Goal: Task Accomplishment & Management: Manage account settings

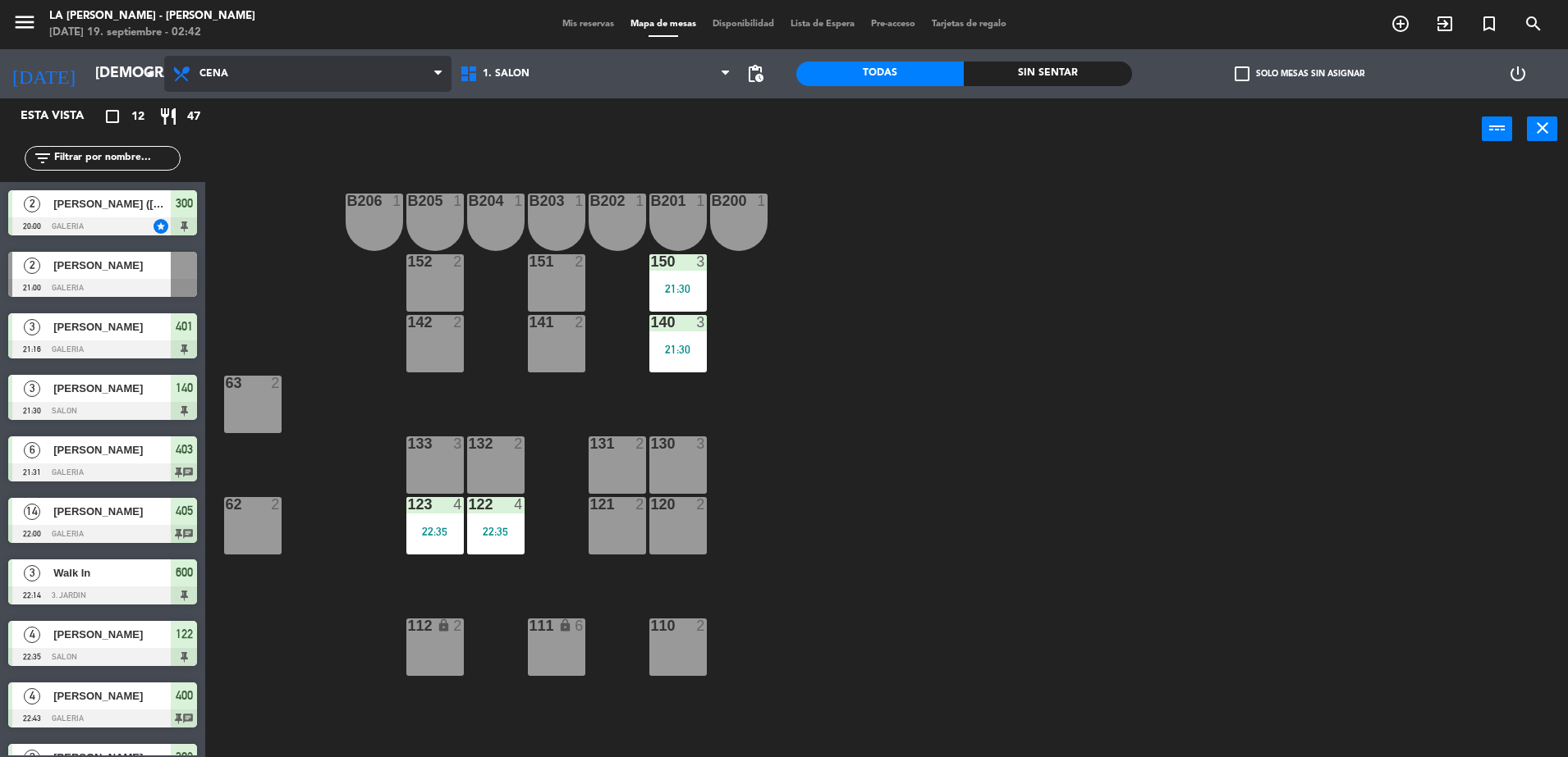
click at [268, 66] on span "Cena" at bounding box center [308, 73] width 288 height 36
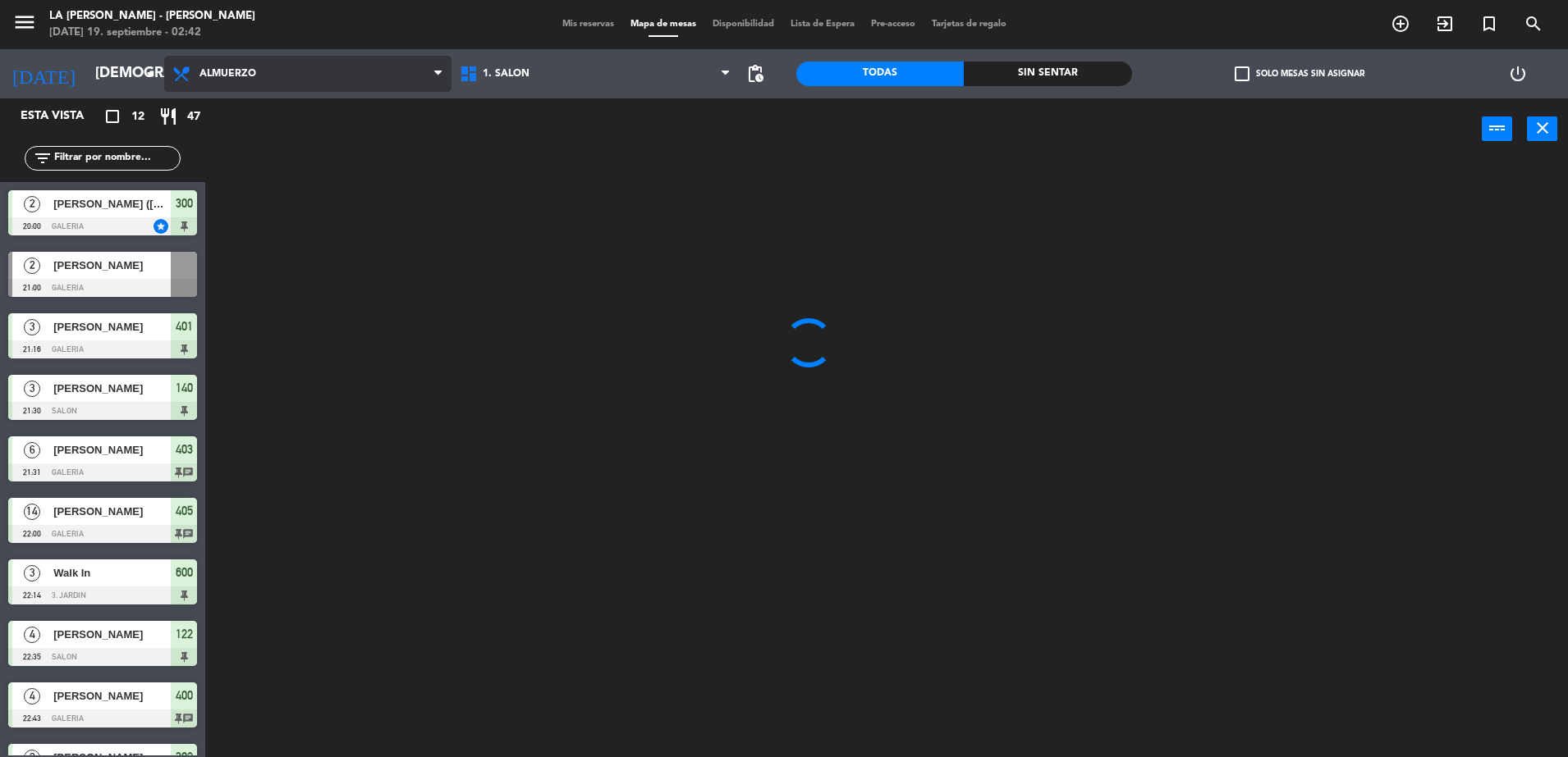
click at [277, 115] on ng-component "menu LA [PERSON_NAME] - [GEOGRAPHIC_DATA][PERSON_NAME][DATE] 19. septiembre - 0…" at bounding box center [784, 380] width 1568 height 761
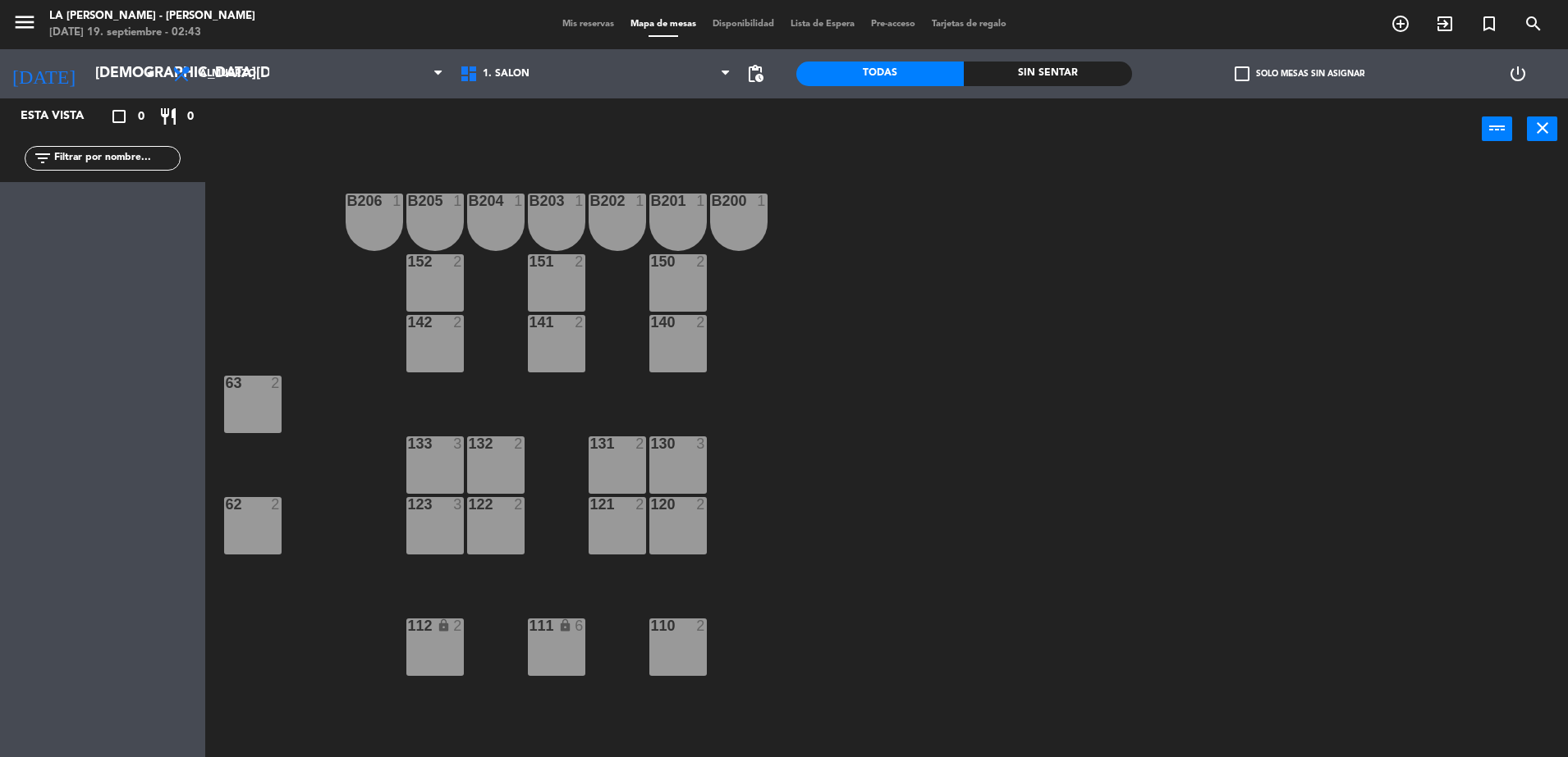
click at [582, 23] on span "Mis reservas" at bounding box center [589, 24] width 68 height 9
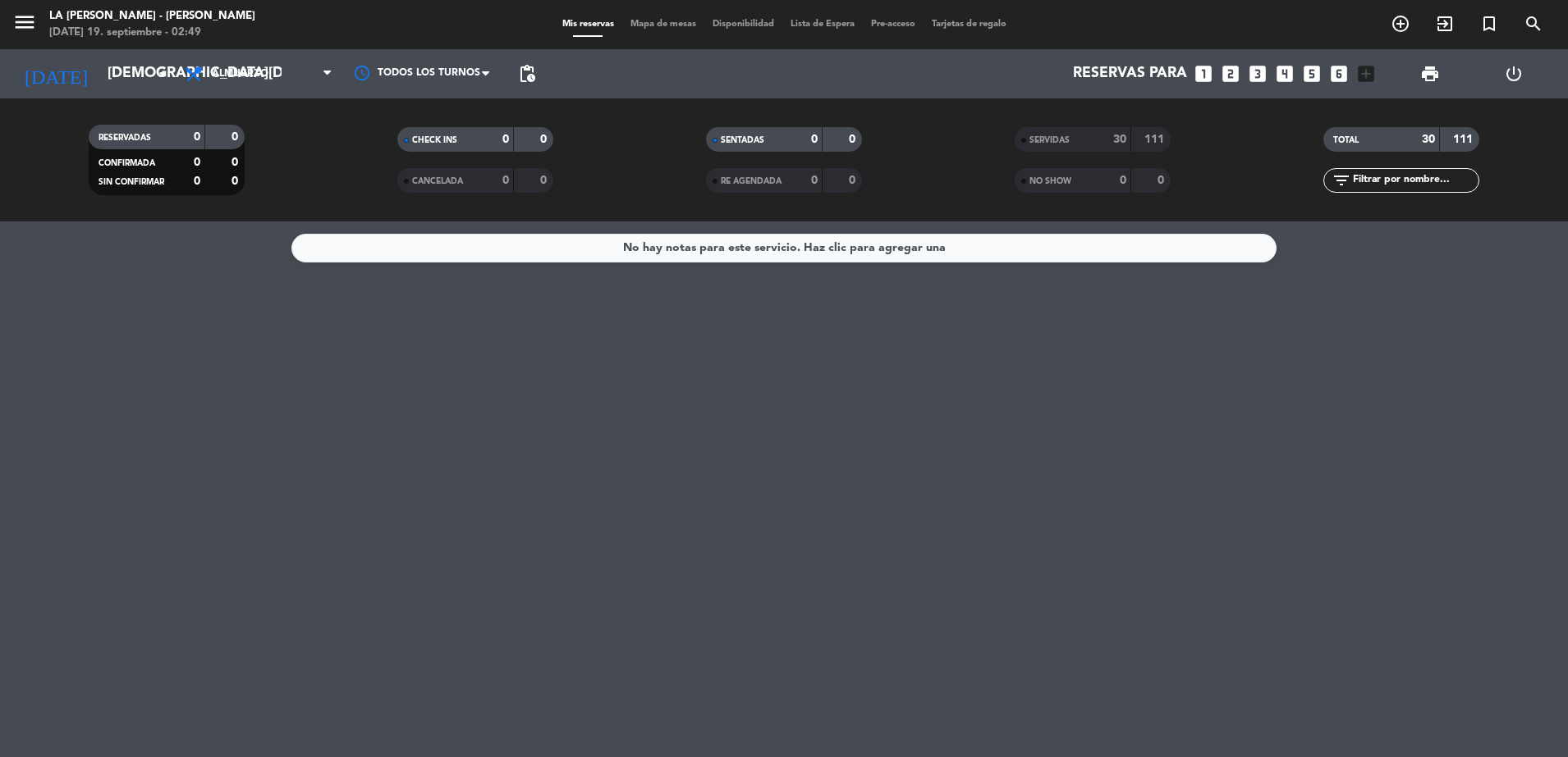
click at [118, 318] on div "No hay notas para este servicio. Haz clic para agregar una" at bounding box center [784, 489] width 1568 height 536
click at [100, 82] on input "[DEMOGRAPHIC_DATA][DATE]" at bounding box center [195, 74] width 191 height 33
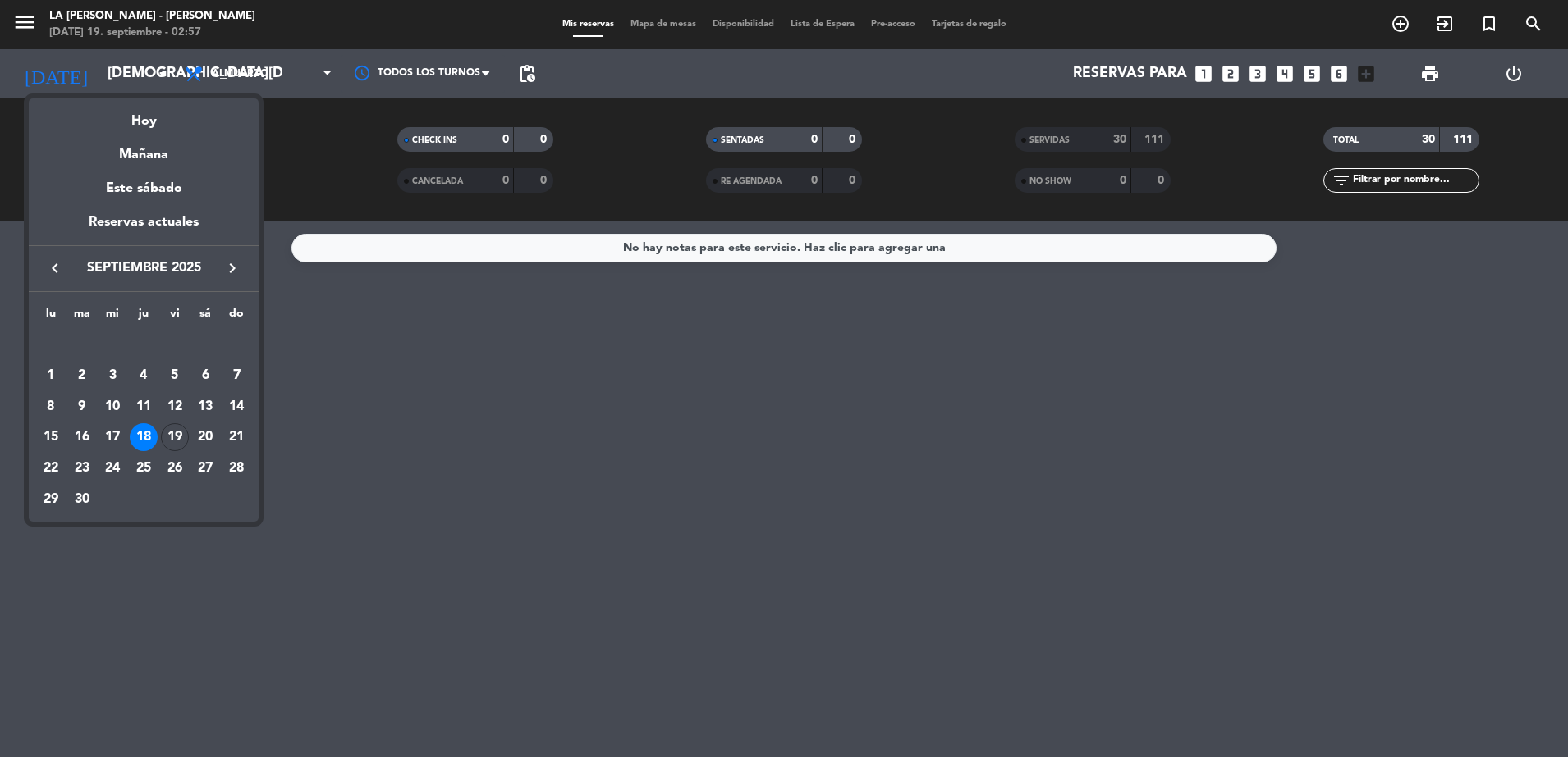
click at [253, 73] on div at bounding box center [784, 378] width 1568 height 757
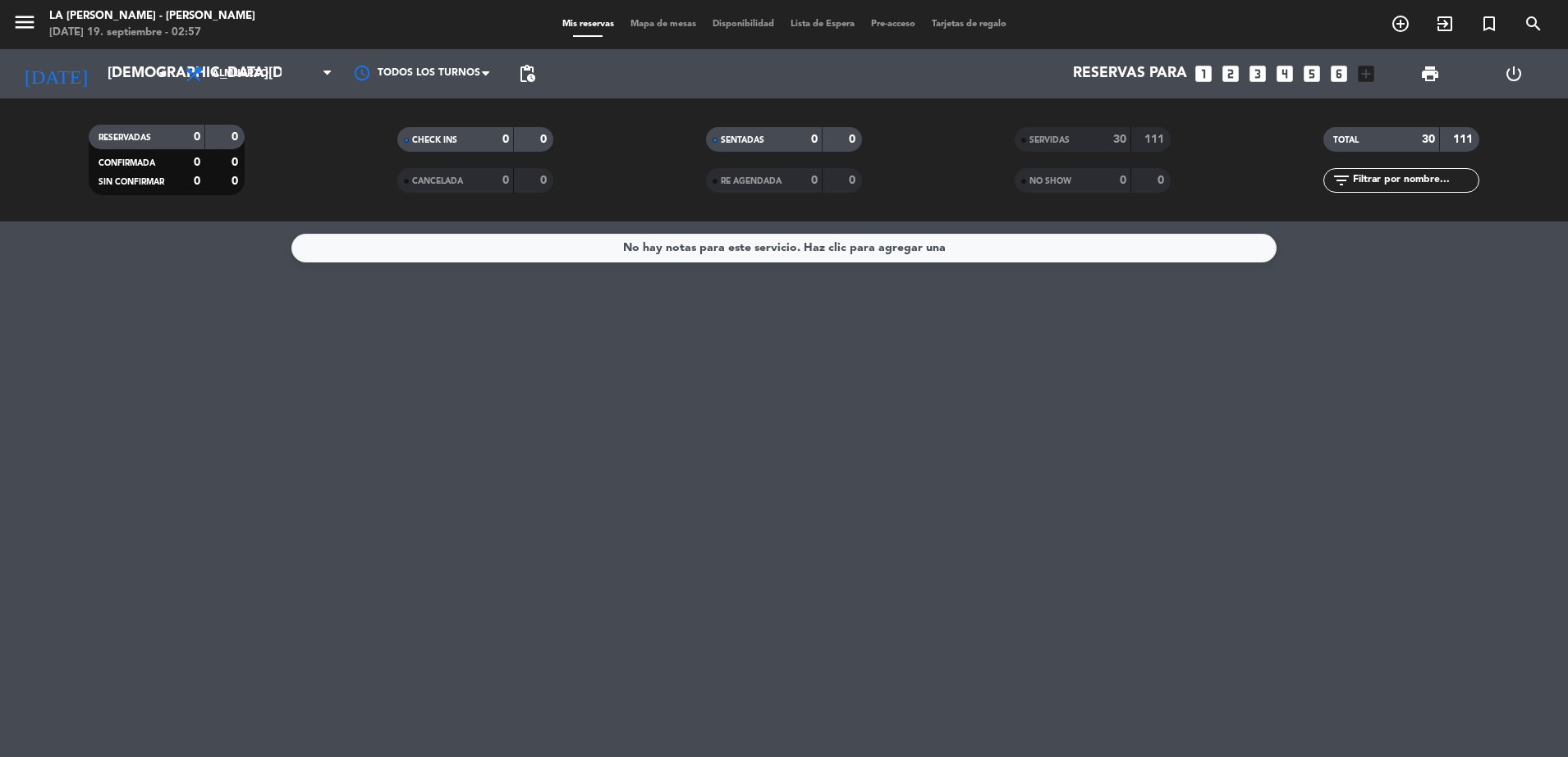
click at [253, 73] on span "Almuerzo" at bounding box center [240, 73] width 57 height 11
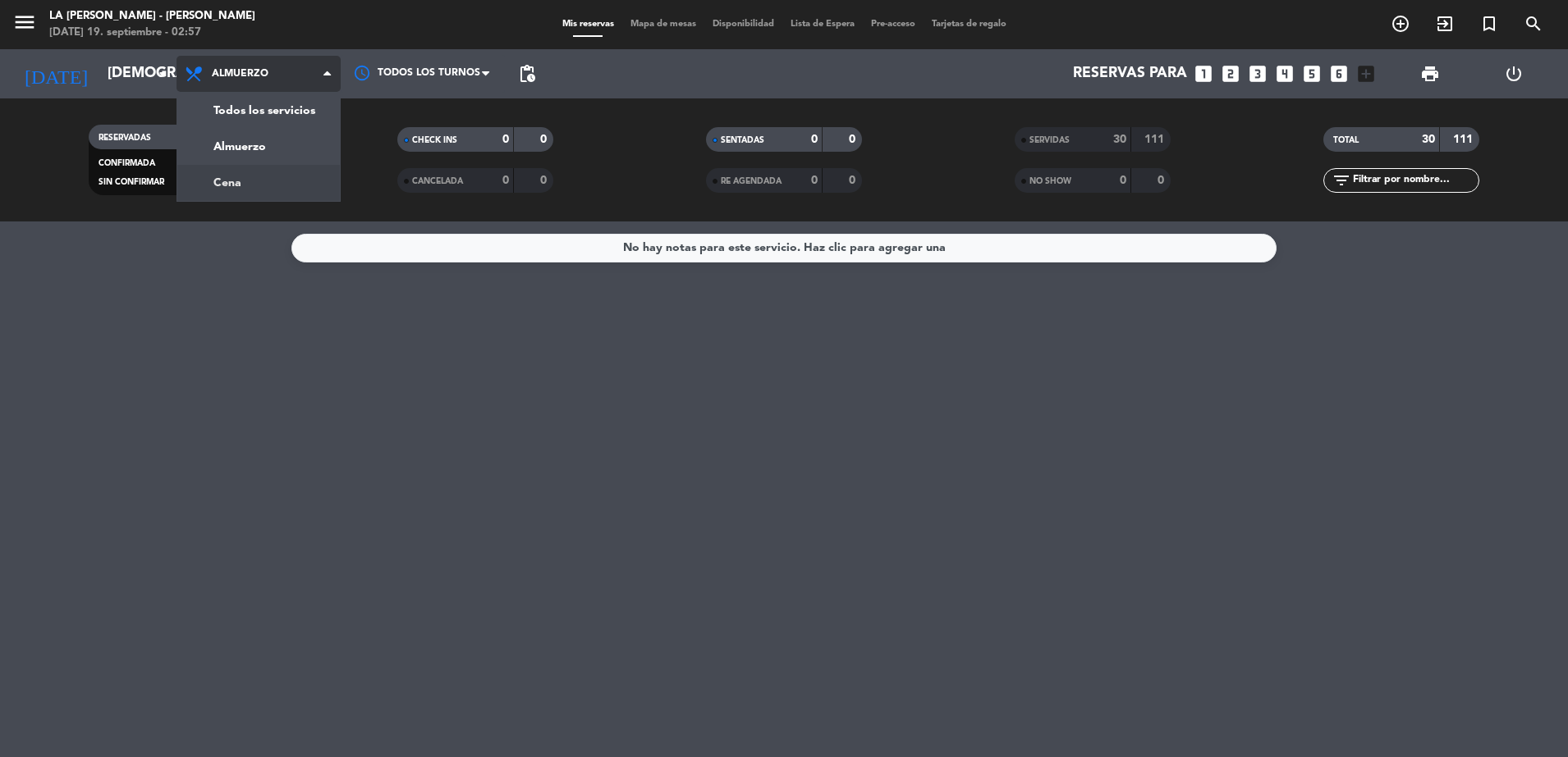
click at [262, 175] on div "menu LA [PERSON_NAME] - [GEOGRAPHIC_DATA][PERSON_NAME][DATE] 19. septiembre - 0…" at bounding box center [784, 110] width 1568 height 221
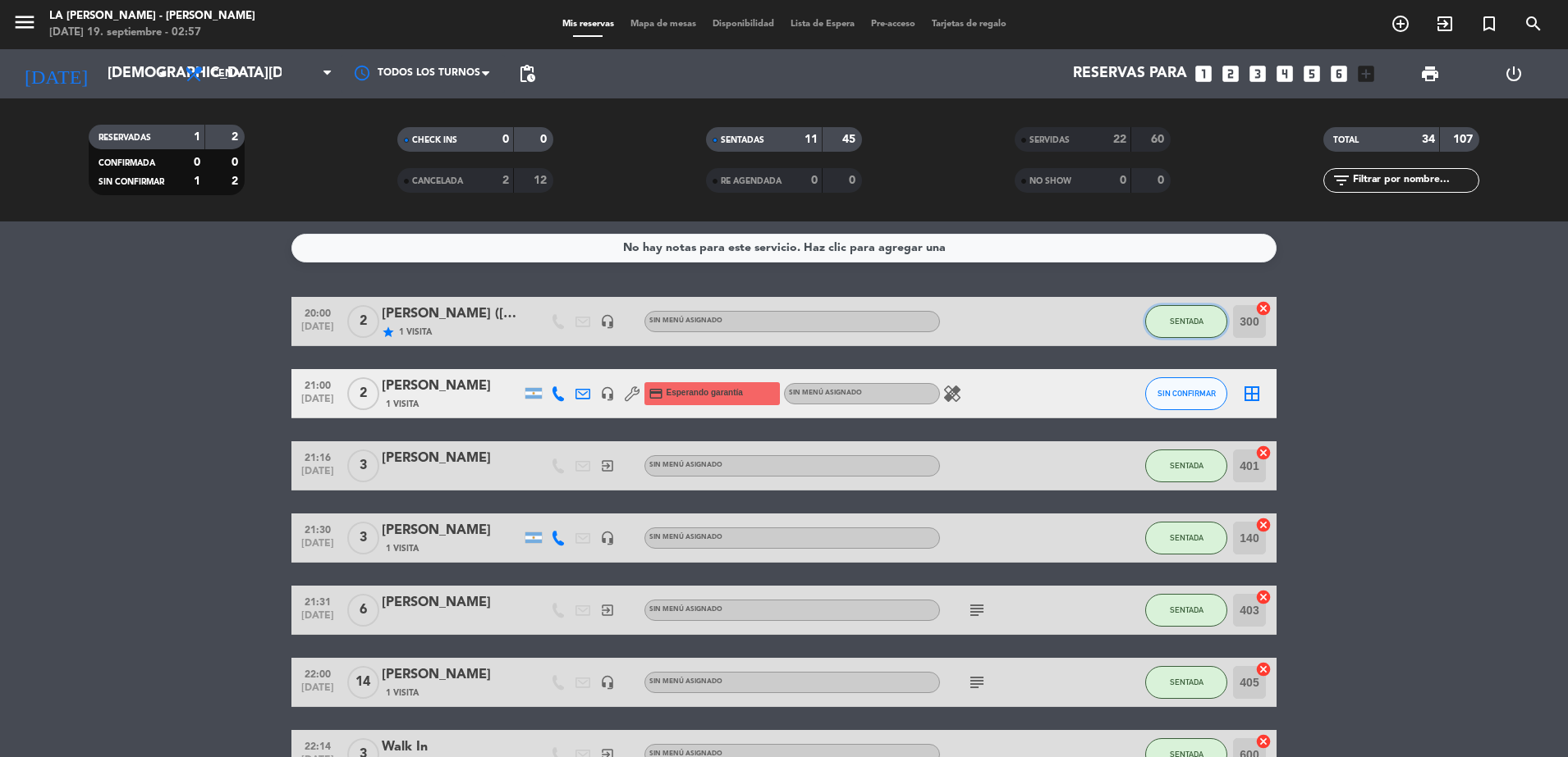
click at [1200, 321] on span "SENTADA" at bounding box center [1187, 321] width 33 height 9
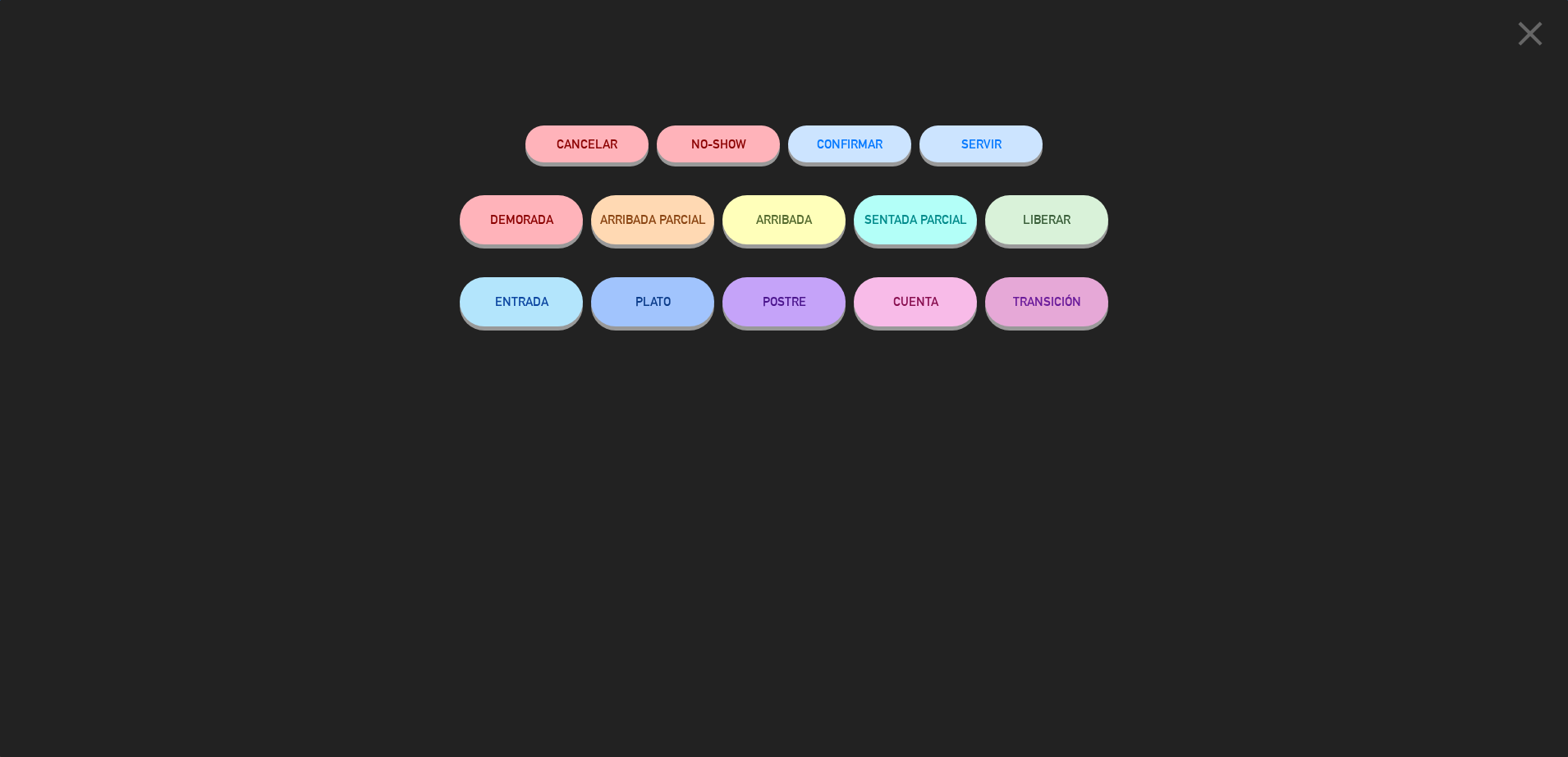
click at [1006, 154] on button "SERVIR" at bounding box center [980, 144] width 123 height 37
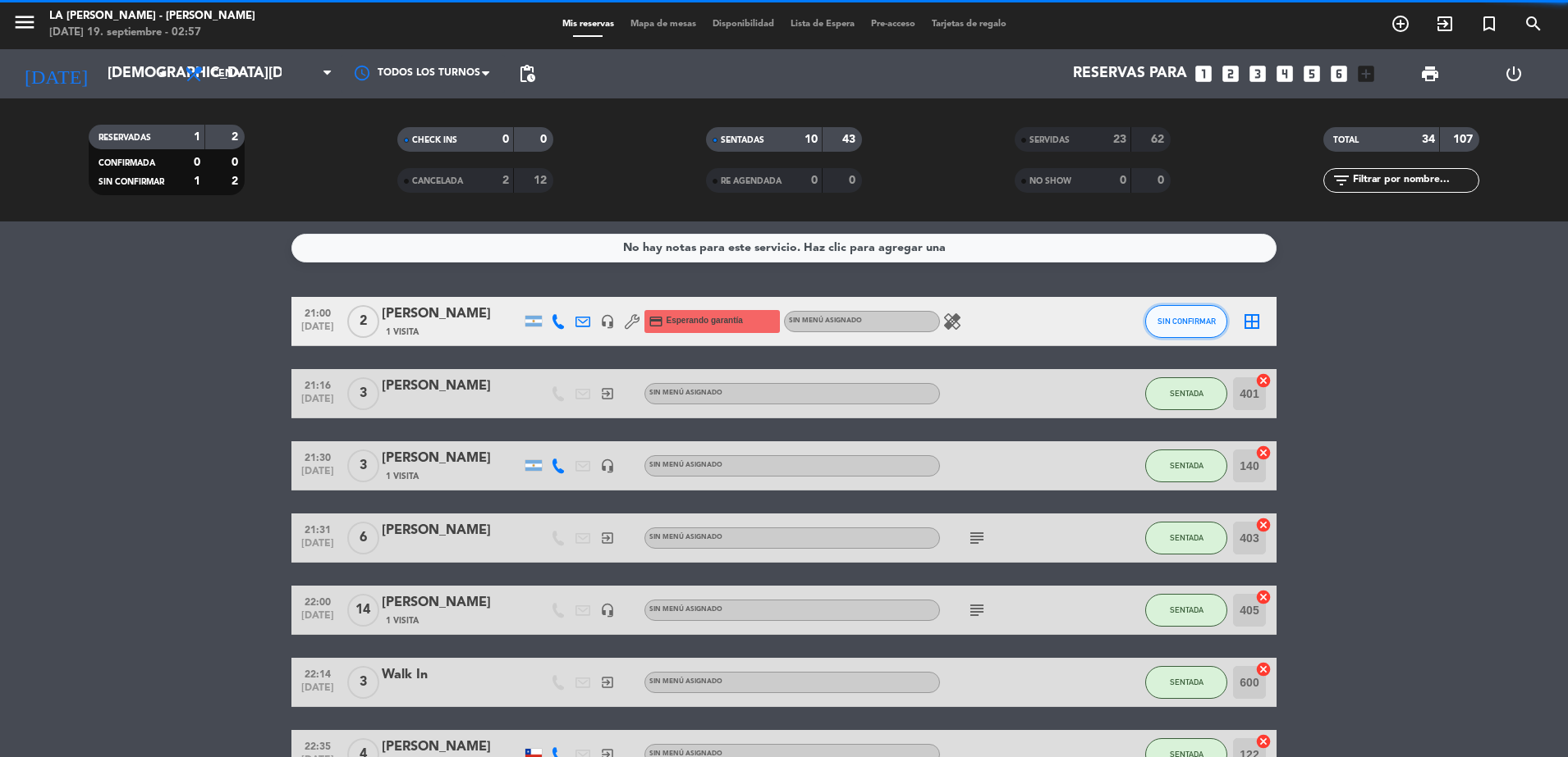
click at [1196, 312] on button "SIN CONFIRMAR" at bounding box center [1186, 322] width 82 height 33
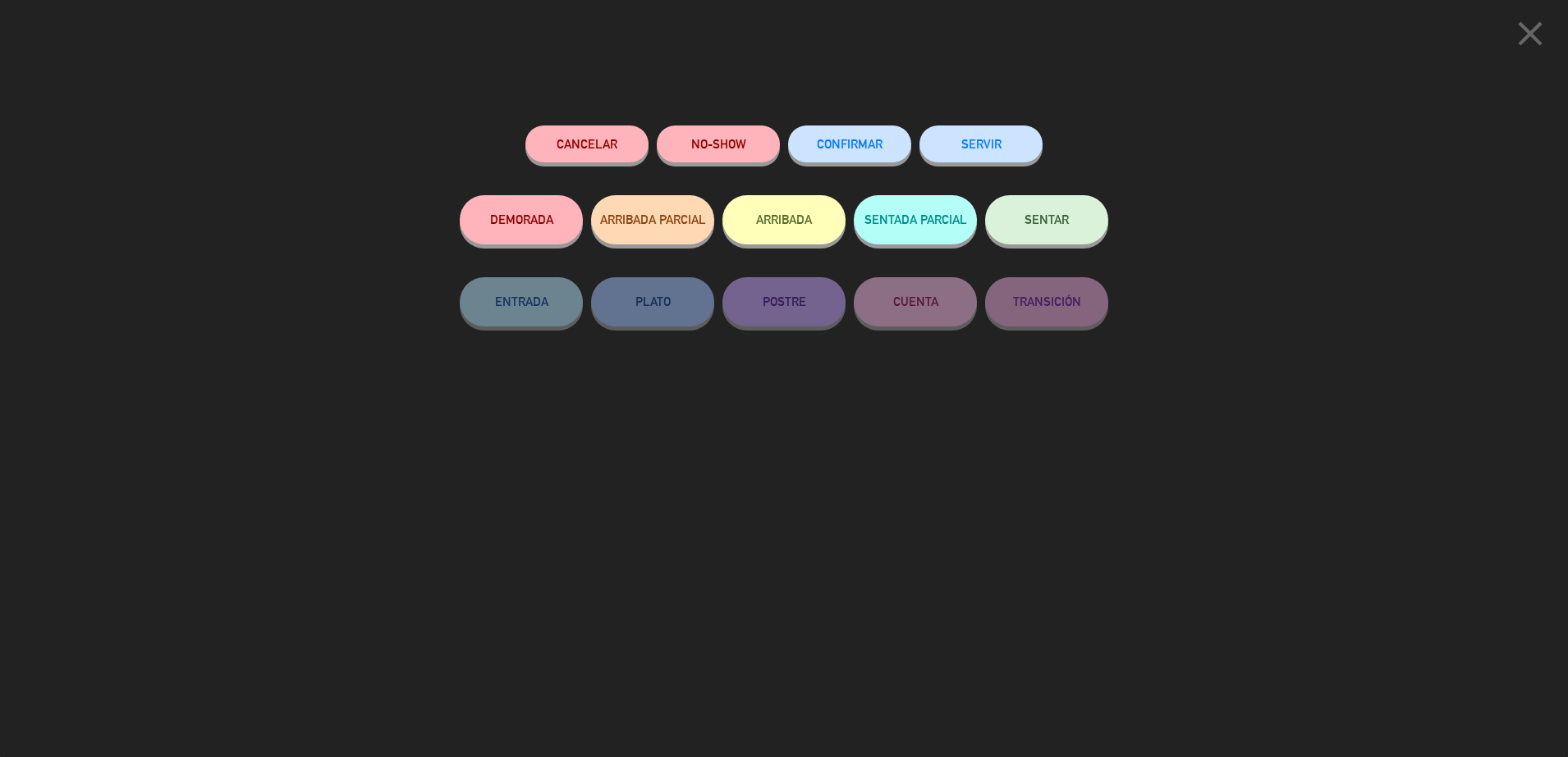
click at [1017, 145] on button "SERVIR" at bounding box center [980, 144] width 123 height 37
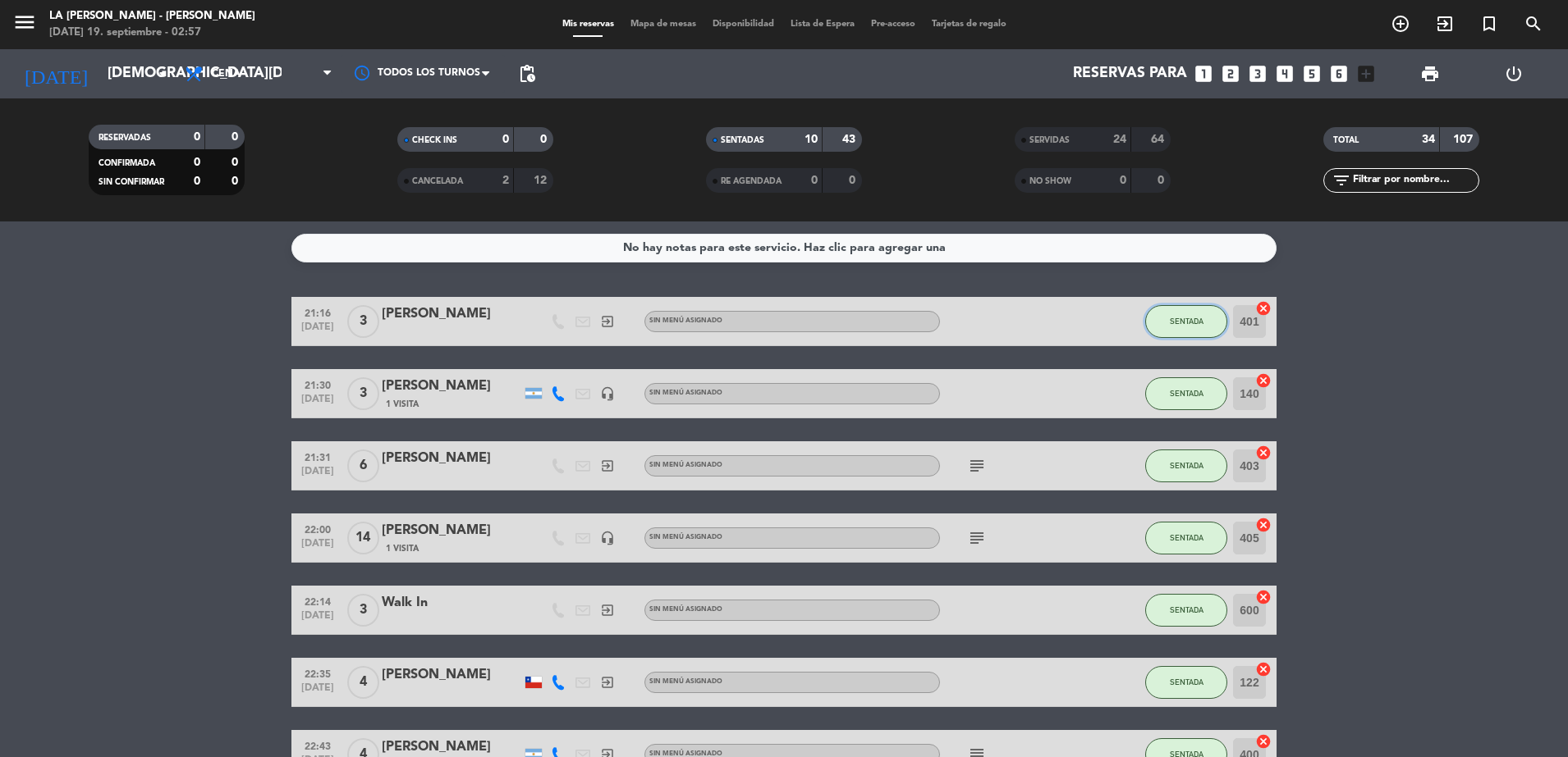
click at [1202, 311] on button "SENTADA" at bounding box center [1186, 322] width 82 height 33
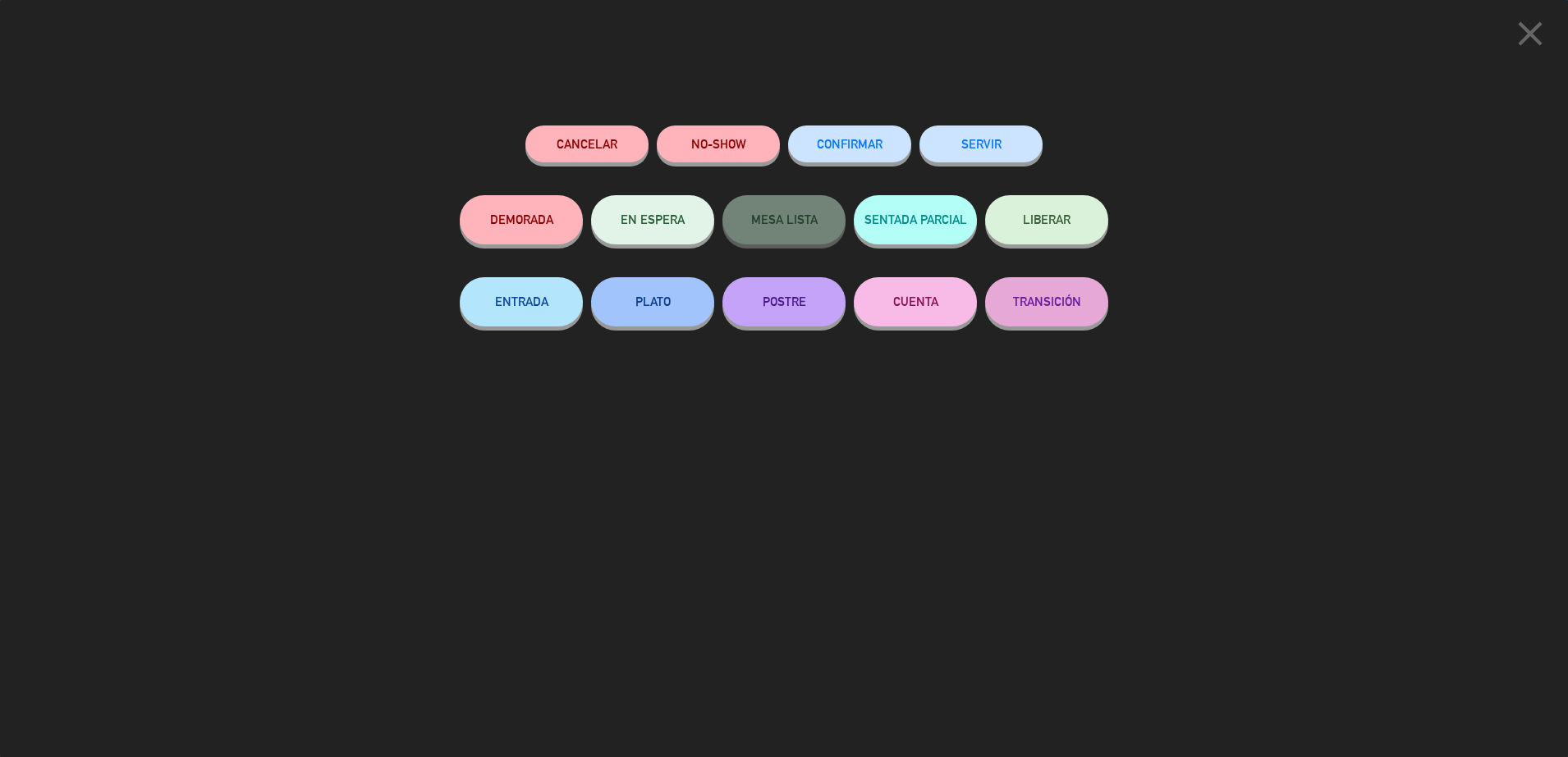
click at [945, 114] on div "Cancelar NO-SHOW CONFIRMAR SERVIR DEMORADA EN ESPERA MESA LISTA SENTADA PARCIAL…" at bounding box center [784, 435] width 672 height 643
click at [953, 143] on button "SERVIR" at bounding box center [980, 144] width 123 height 37
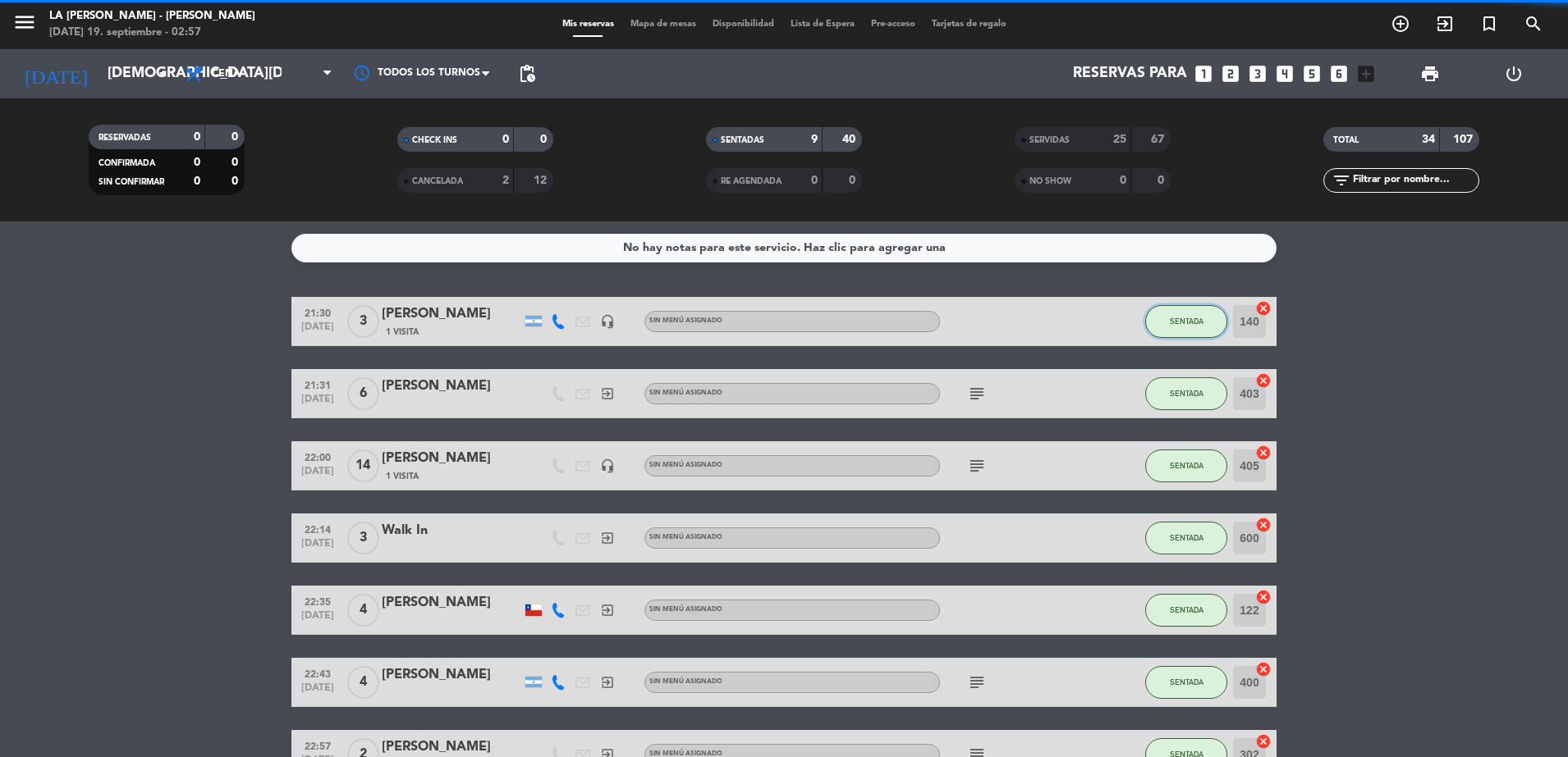
click at [1195, 316] on span "SENTADA" at bounding box center [1187, 321] width 33 height 9
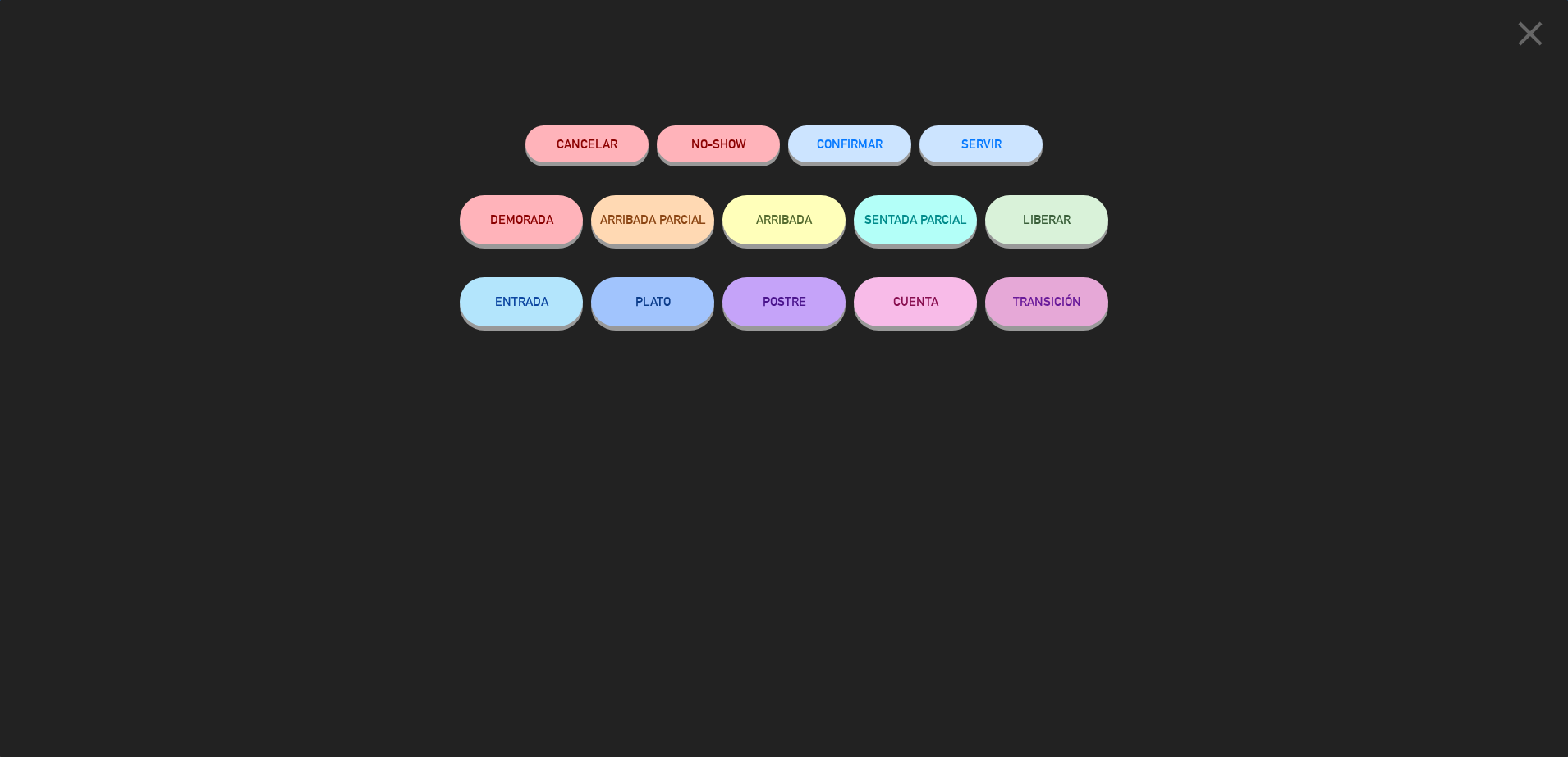
click at [1023, 152] on button "SERVIR" at bounding box center [980, 144] width 123 height 37
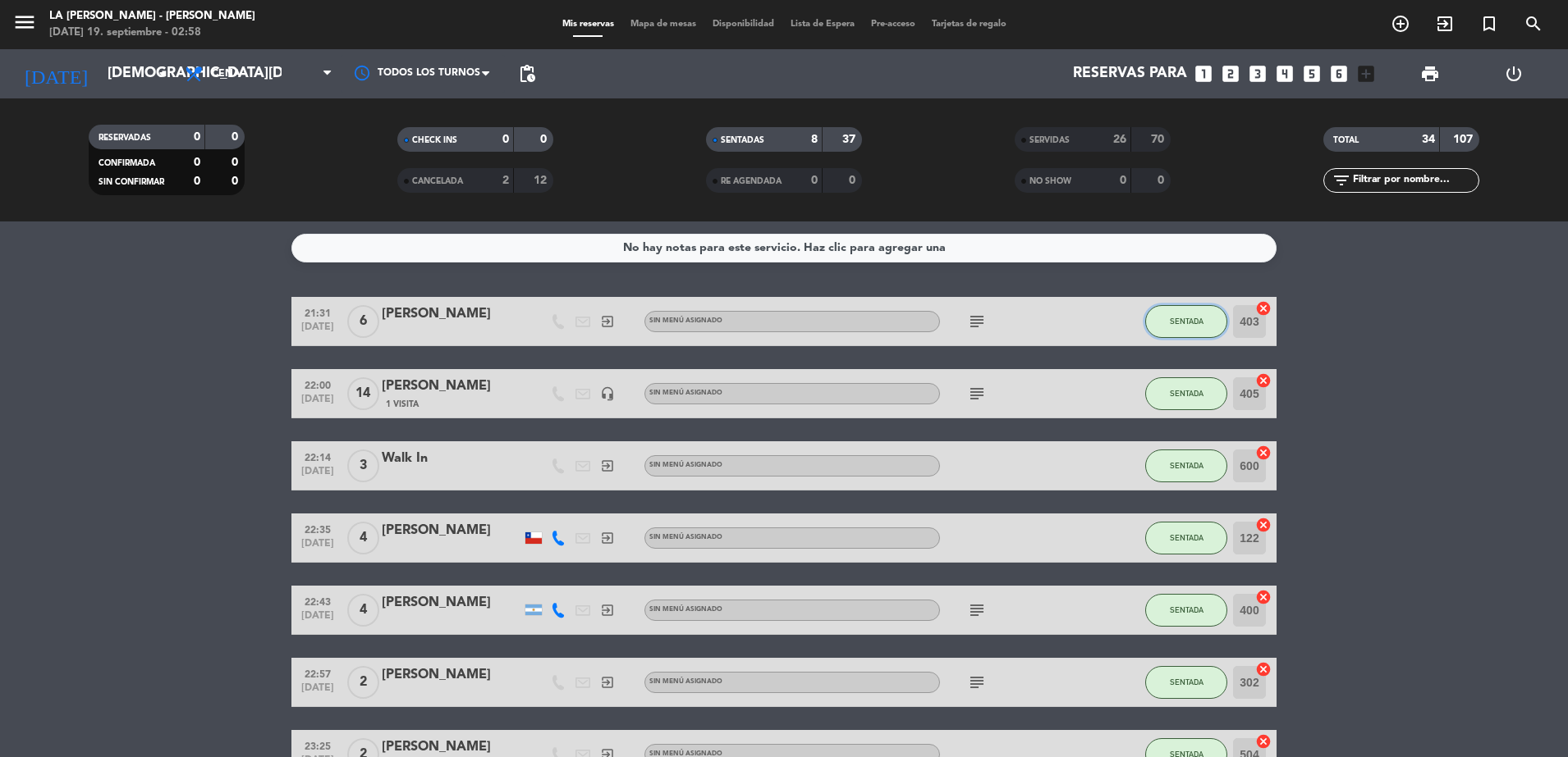
click at [1193, 317] on span "SENTADA" at bounding box center [1187, 321] width 33 height 9
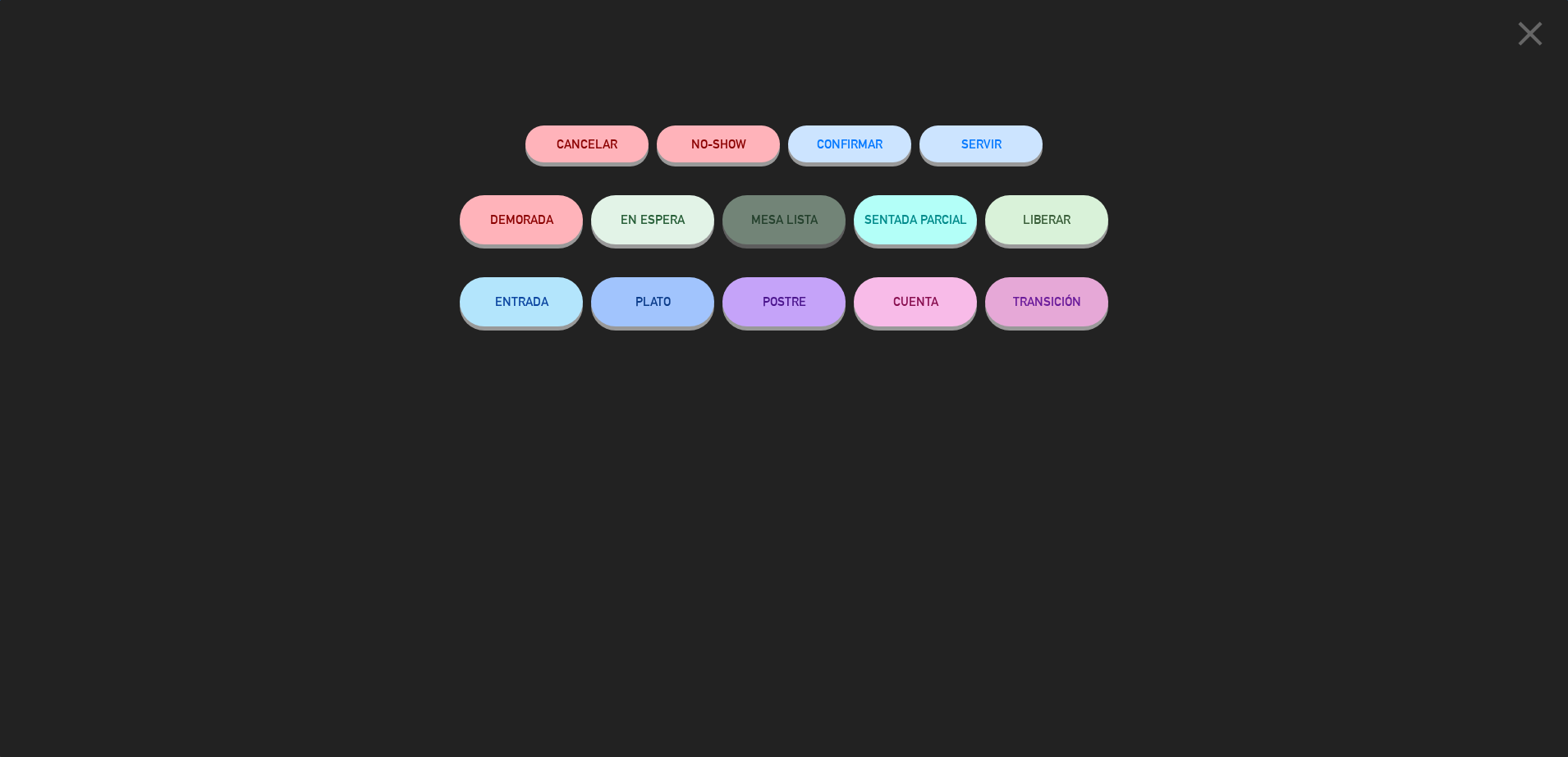
drag, startPoint x: 1017, startPoint y: 120, endPoint x: 1021, endPoint y: 132, distance: 12.6
click at [1021, 124] on div "Cancelar NO-SHOW CONFIRMAR SERVIR DEMORADA EN ESPERA MESA LISTA SENTADA PARCIAL…" at bounding box center [784, 435] width 672 height 643
click at [1021, 141] on button "SERVIR" at bounding box center [980, 144] width 123 height 37
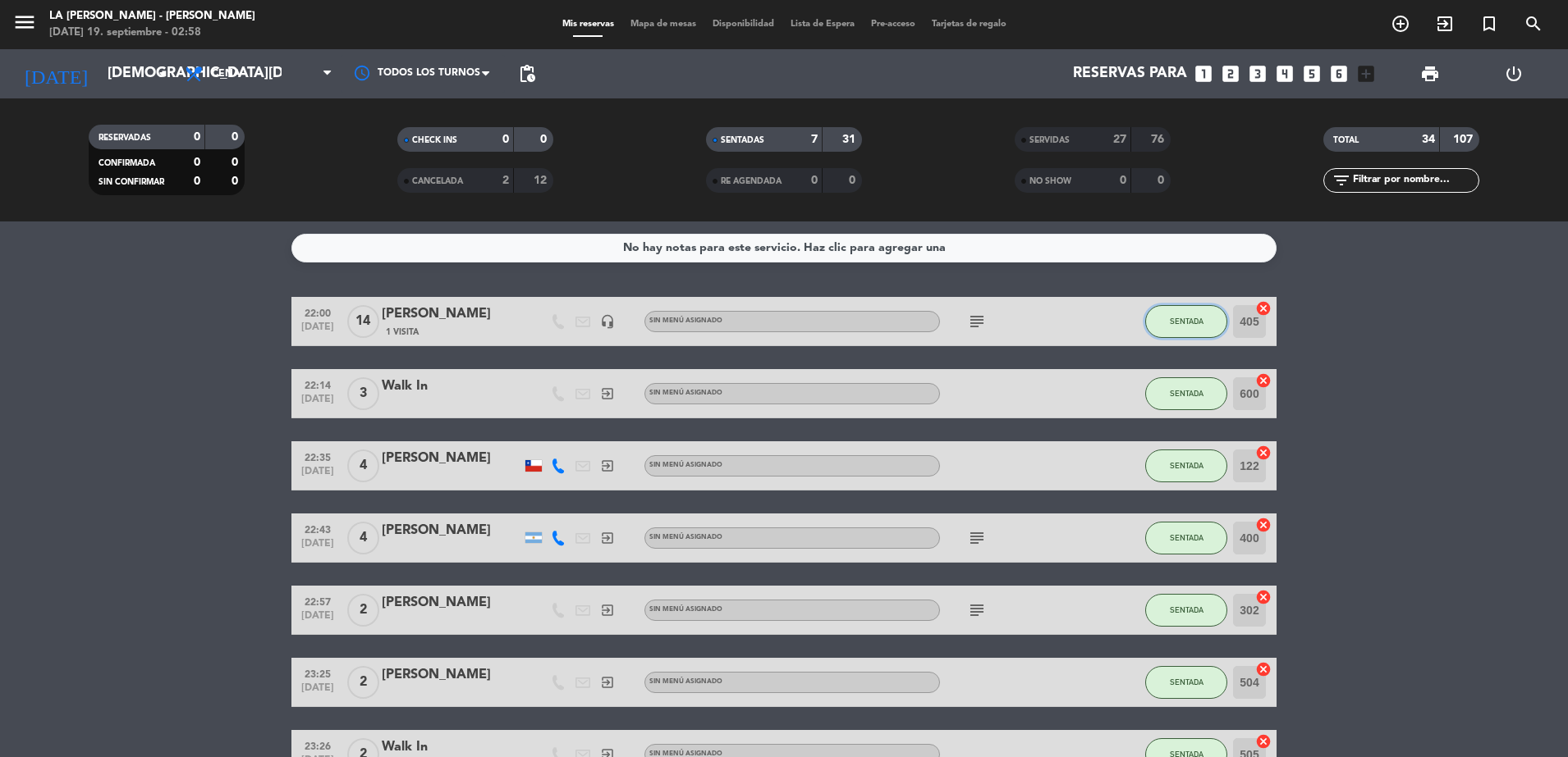
click at [1180, 312] on button "SENTADA" at bounding box center [1186, 322] width 82 height 33
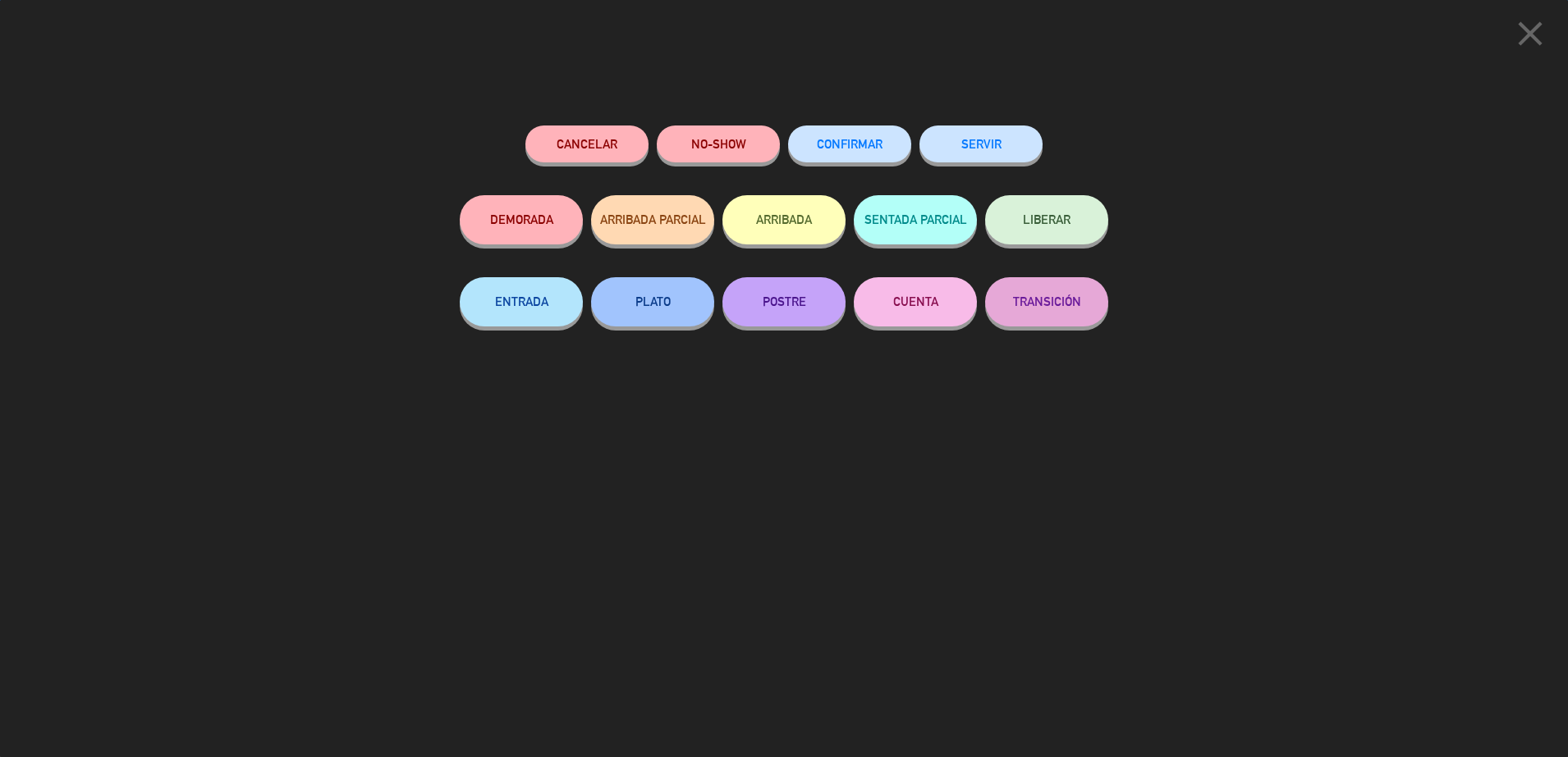
click at [1007, 141] on button "SERVIR" at bounding box center [980, 144] width 123 height 37
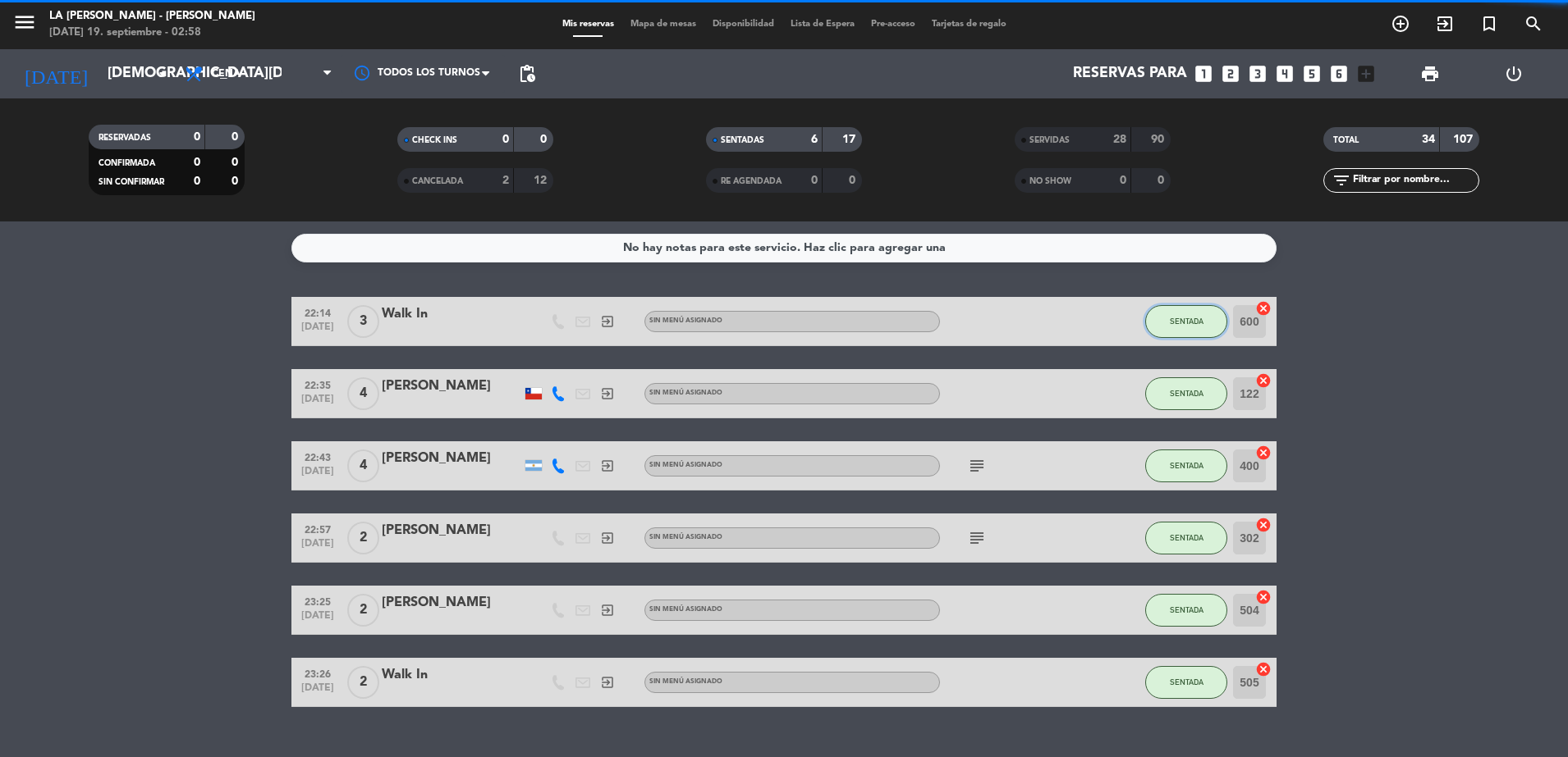
click at [1202, 318] on span "SENTADA" at bounding box center [1187, 321] width 33 height 9
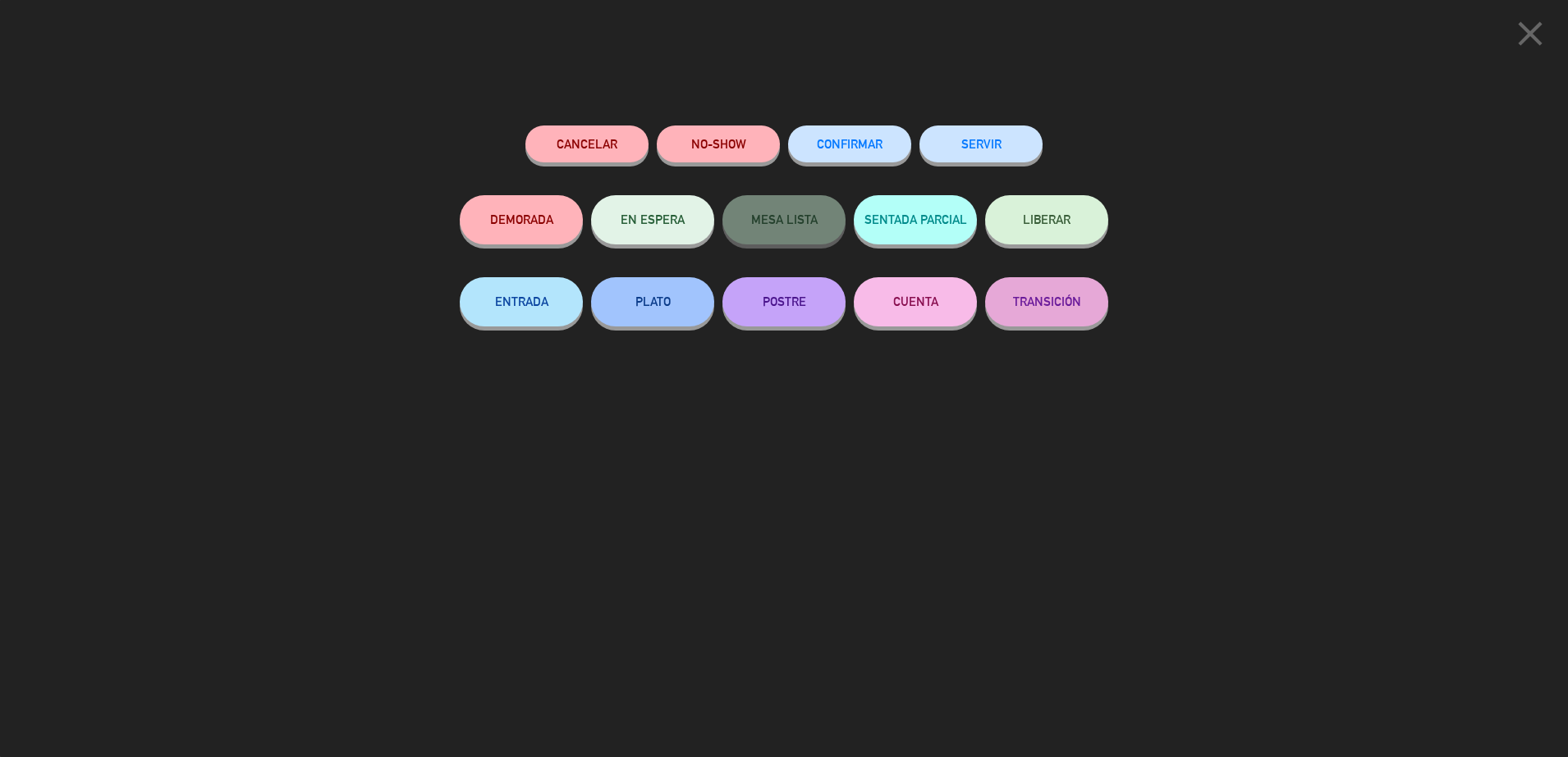
click at [1024, 140] on button "SERVIR" at bounding box center [980, 144] width 123 height 37
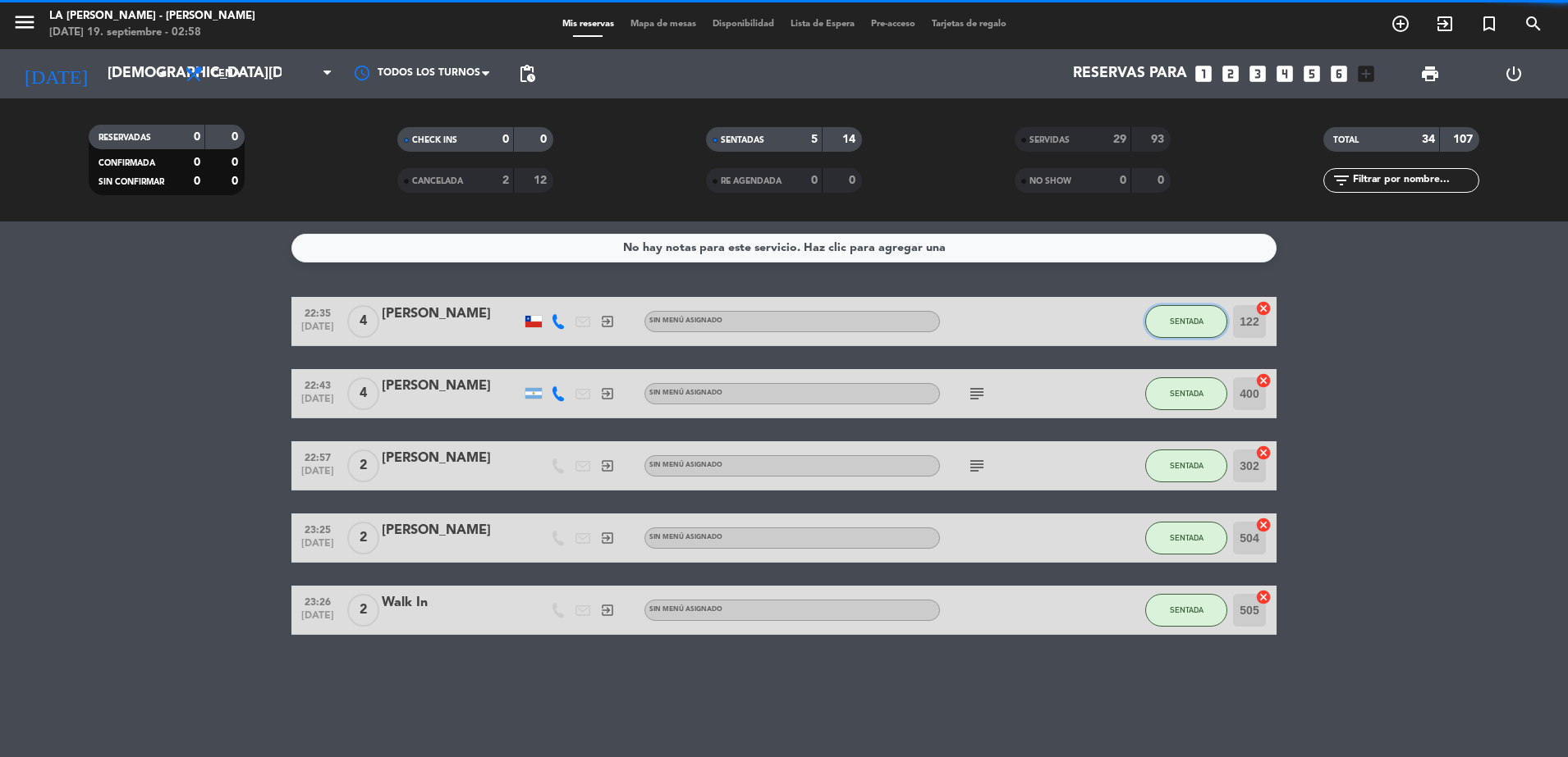
click at [1189, 315] on button "SENTADA" at bounding box center [1186, 322] width 82 height 33
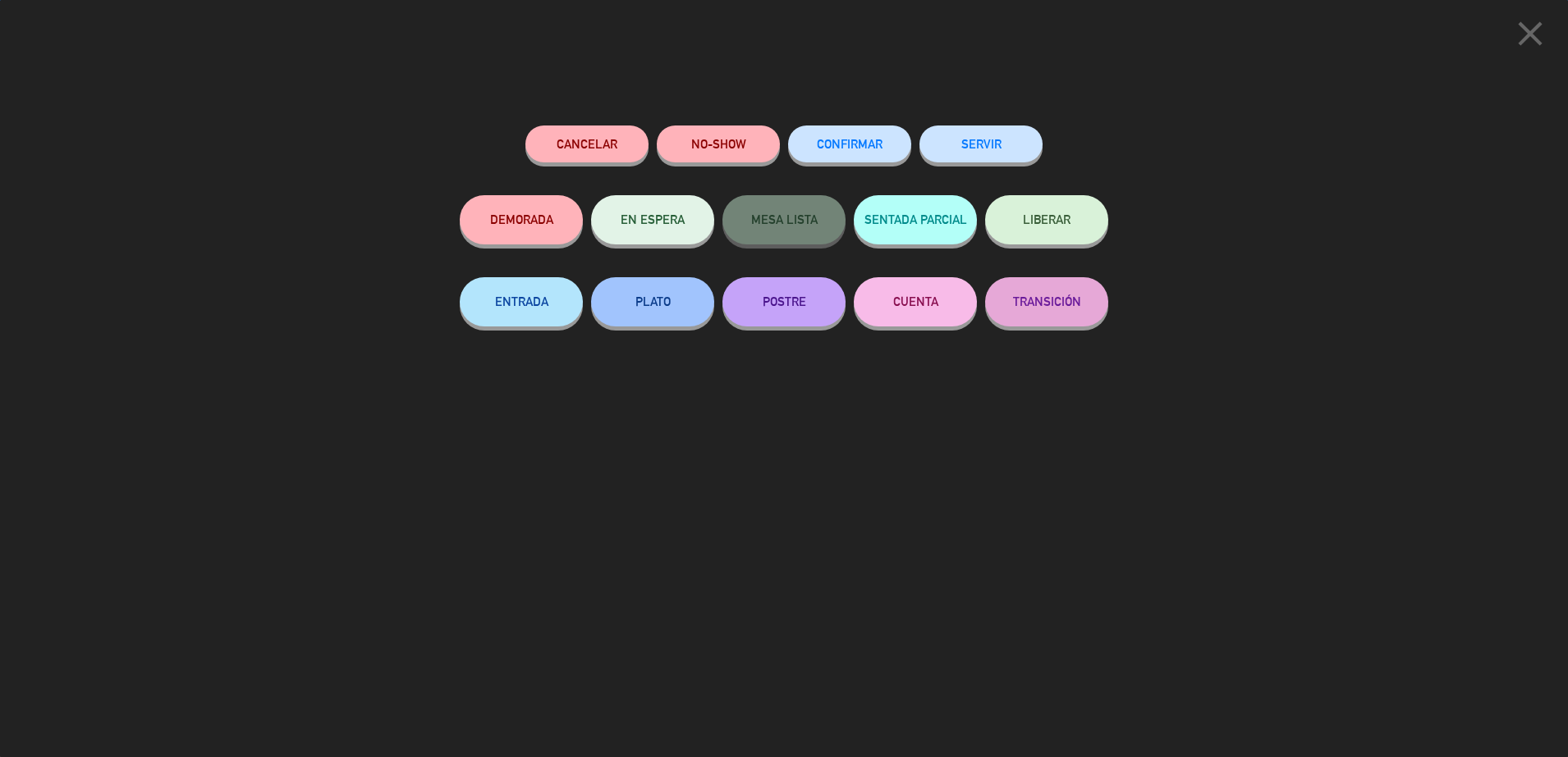
click at [969, 149] on button "SERVIR" at bounding box center [980, 144] width 123 height 37
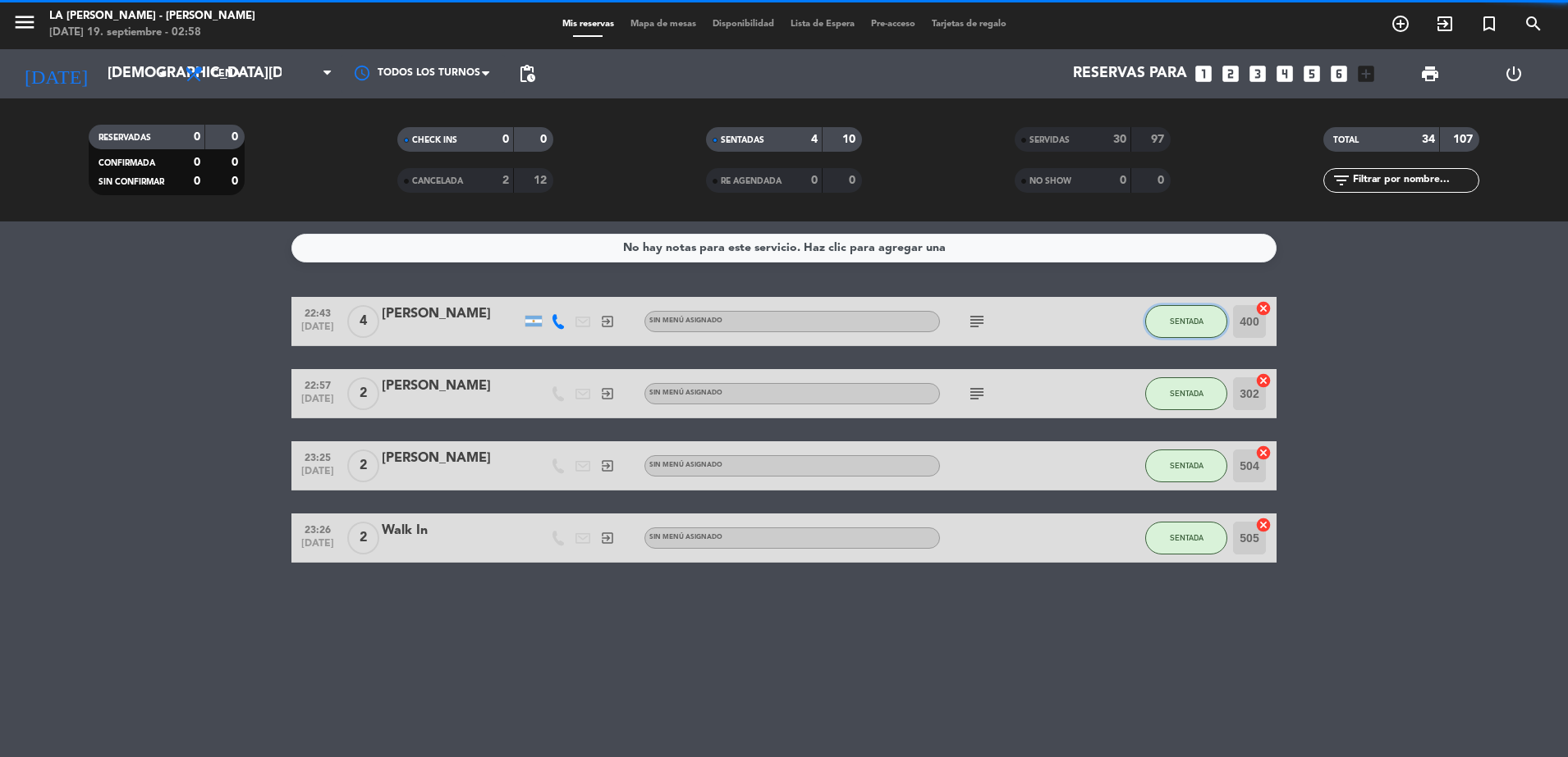
click at [1189, 315] on button "SENTADA" at bounding box center [1186, 322] width 82 height 33
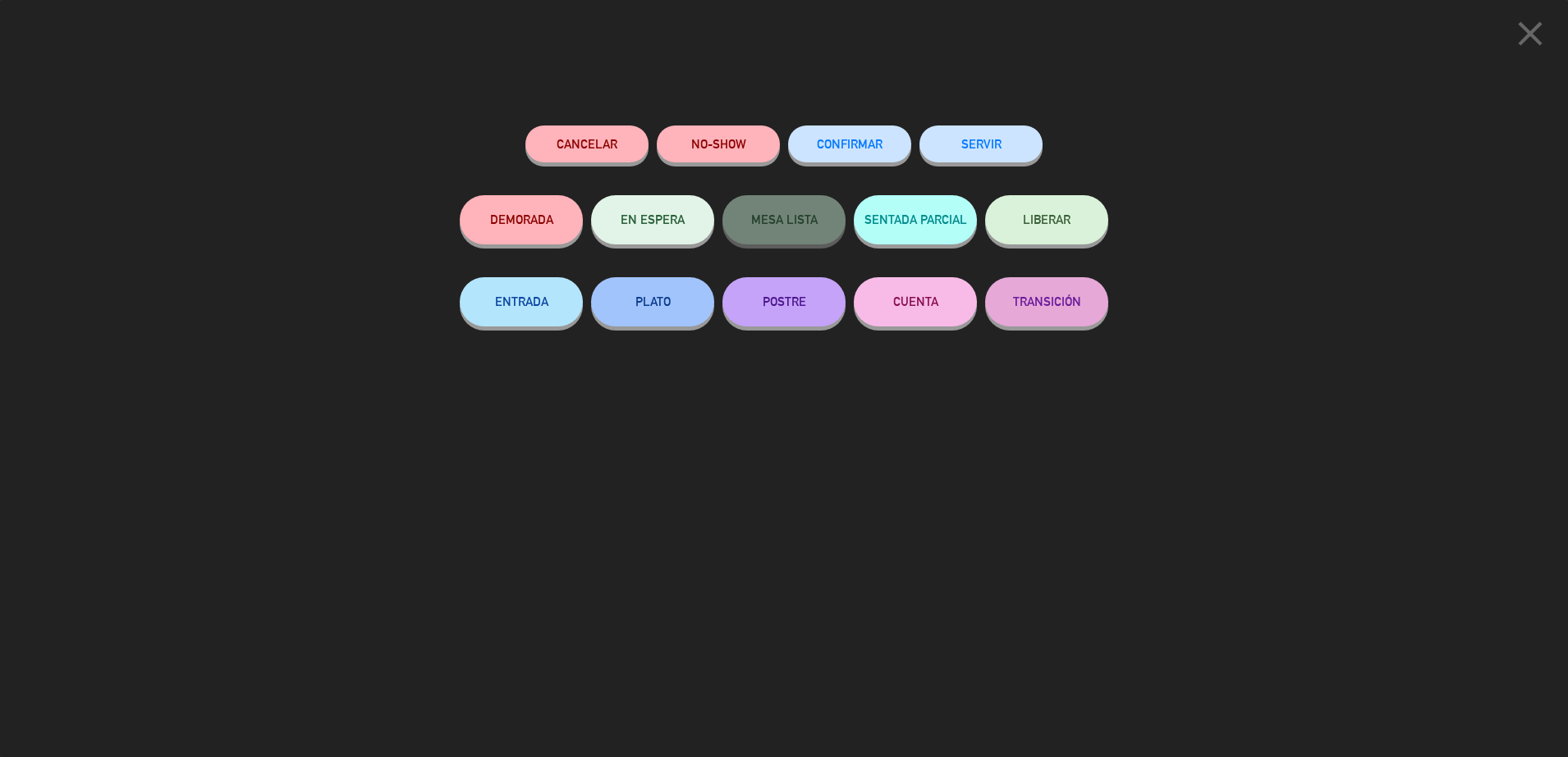
click at [1018, 135] on button "SERVIR" at bounding box center [980, 144] width 123 height 37
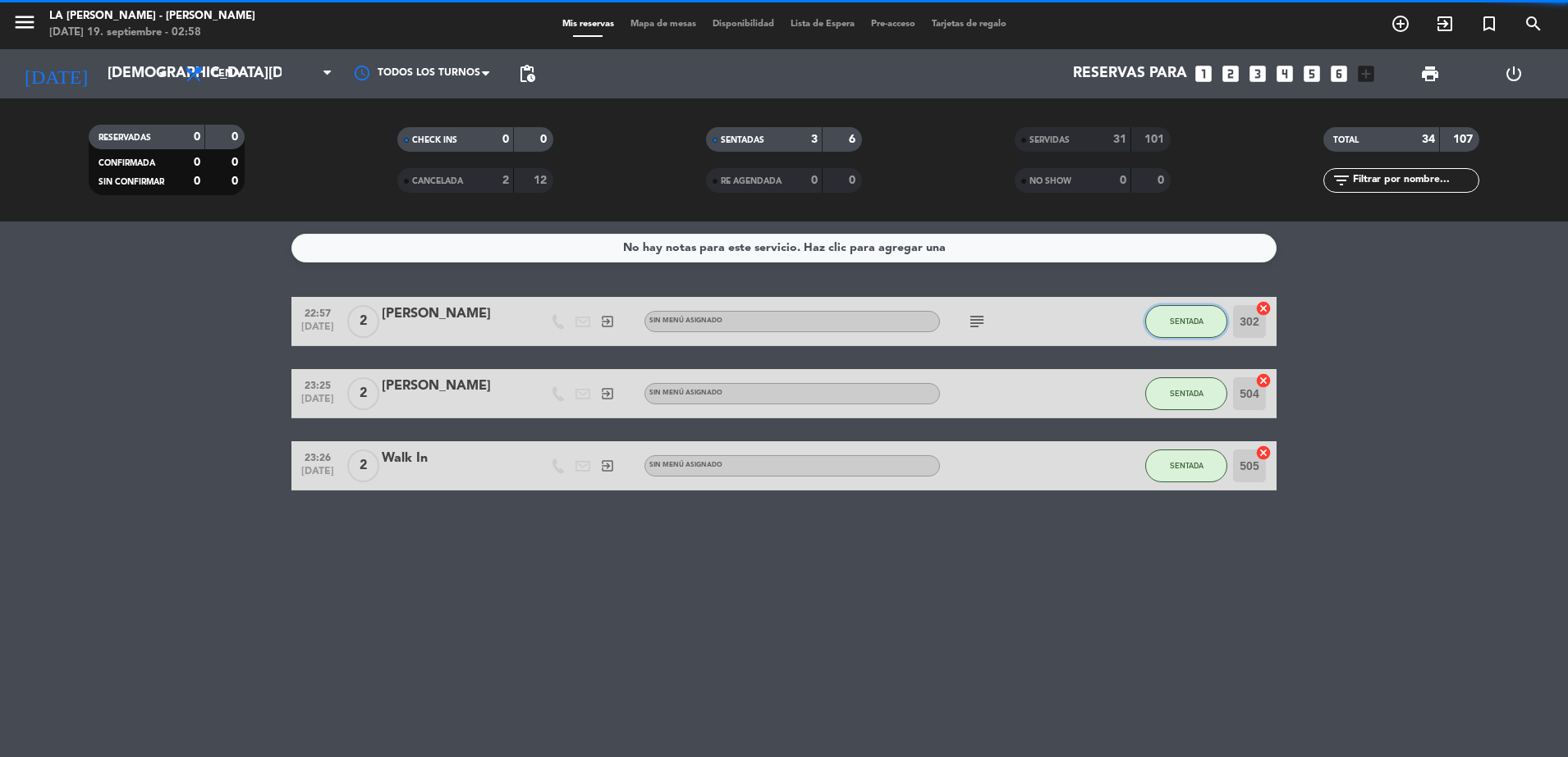
click at [1185, 314] on button "SENTADA" at bounding box center [1186, 322] width 82 height 33
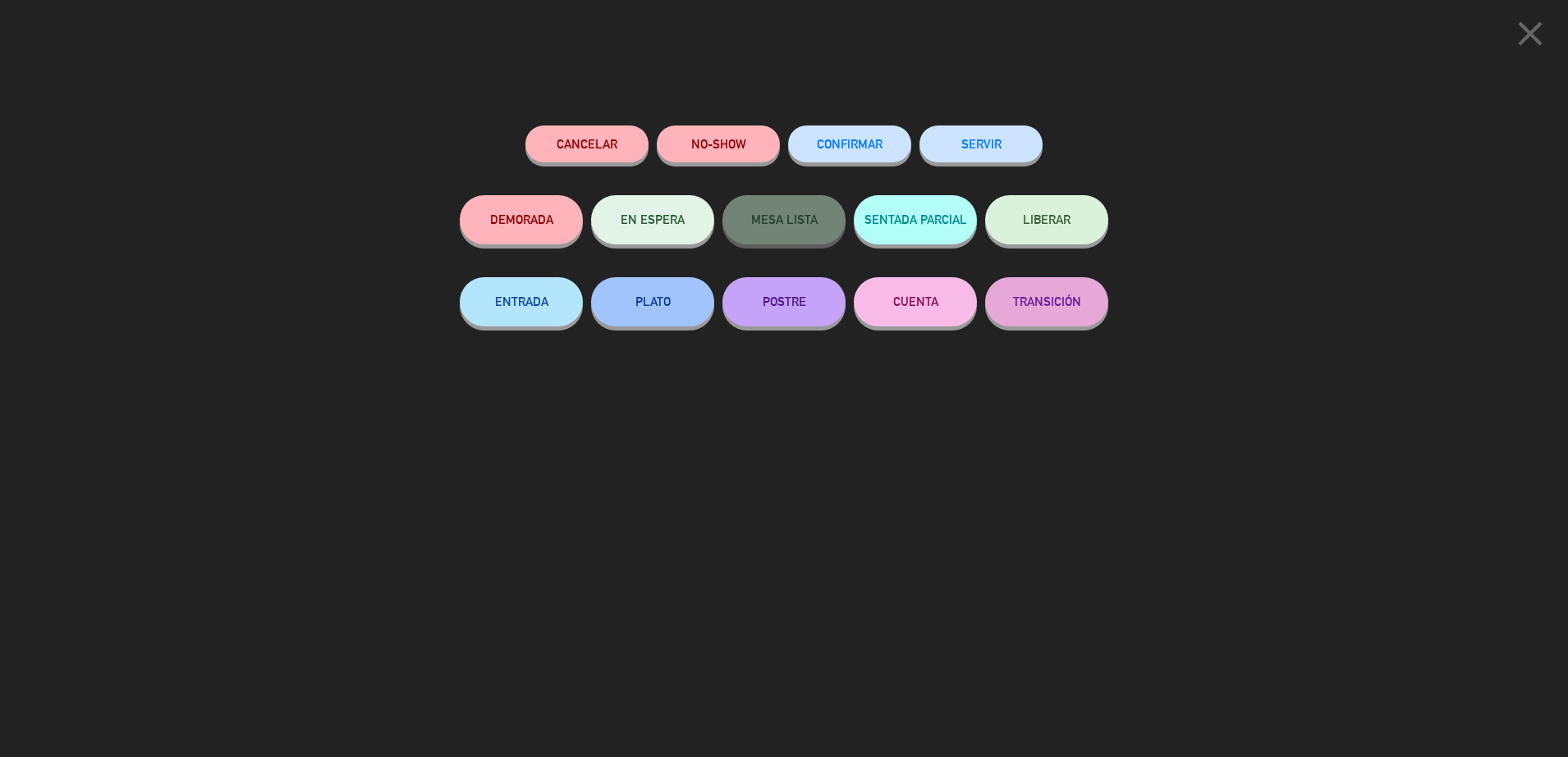
click at [984, 165] on div "SERVIR" at bounding box center [980, 161] width 123 height 70
click at [993, 149] on button "SERVIR" at bounding box center [980, 144] width 123 height 37
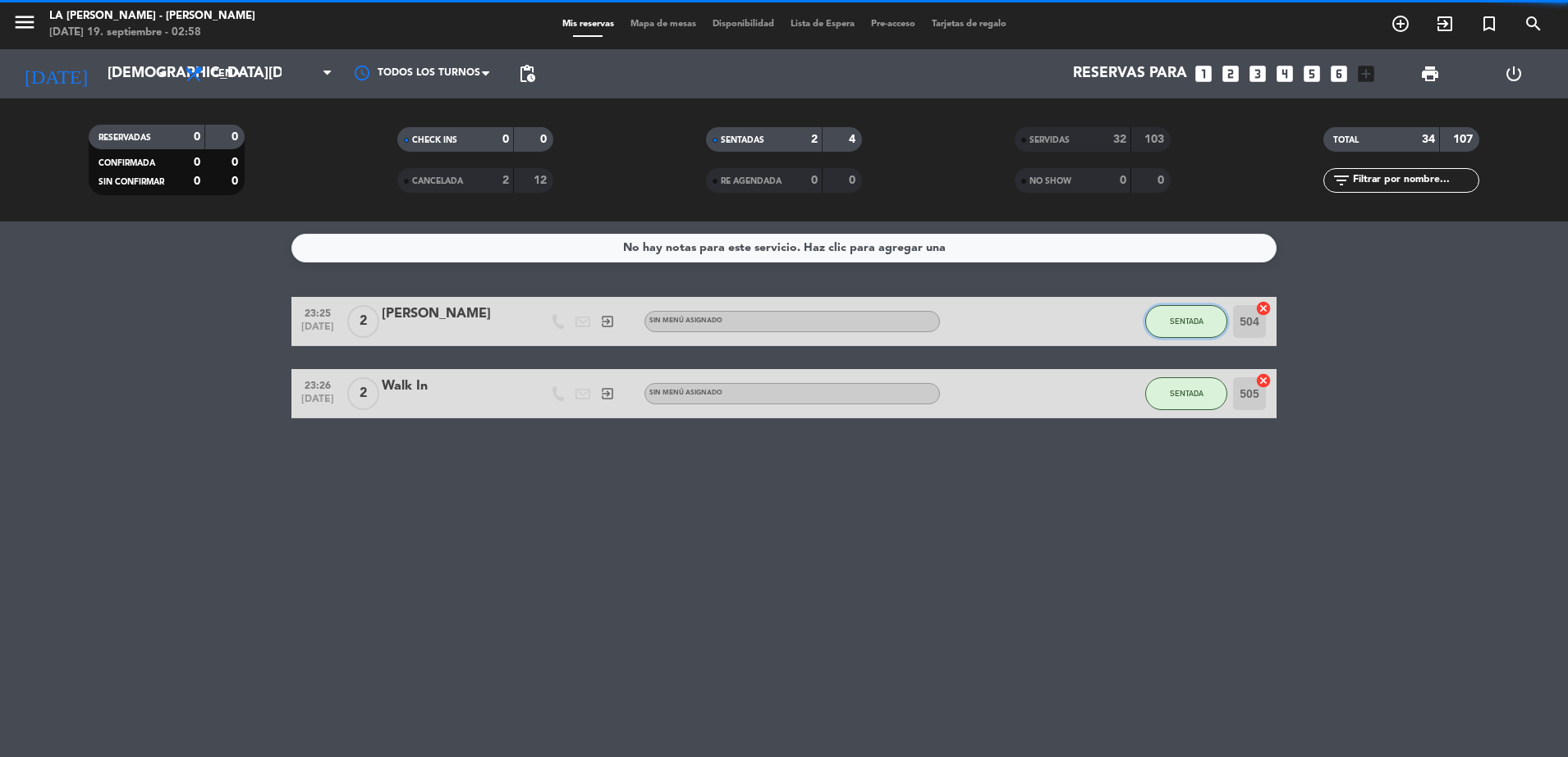
click at [1195, 323] on span "SENTADA" at bounding box center [1187, 321] width 33 height 9
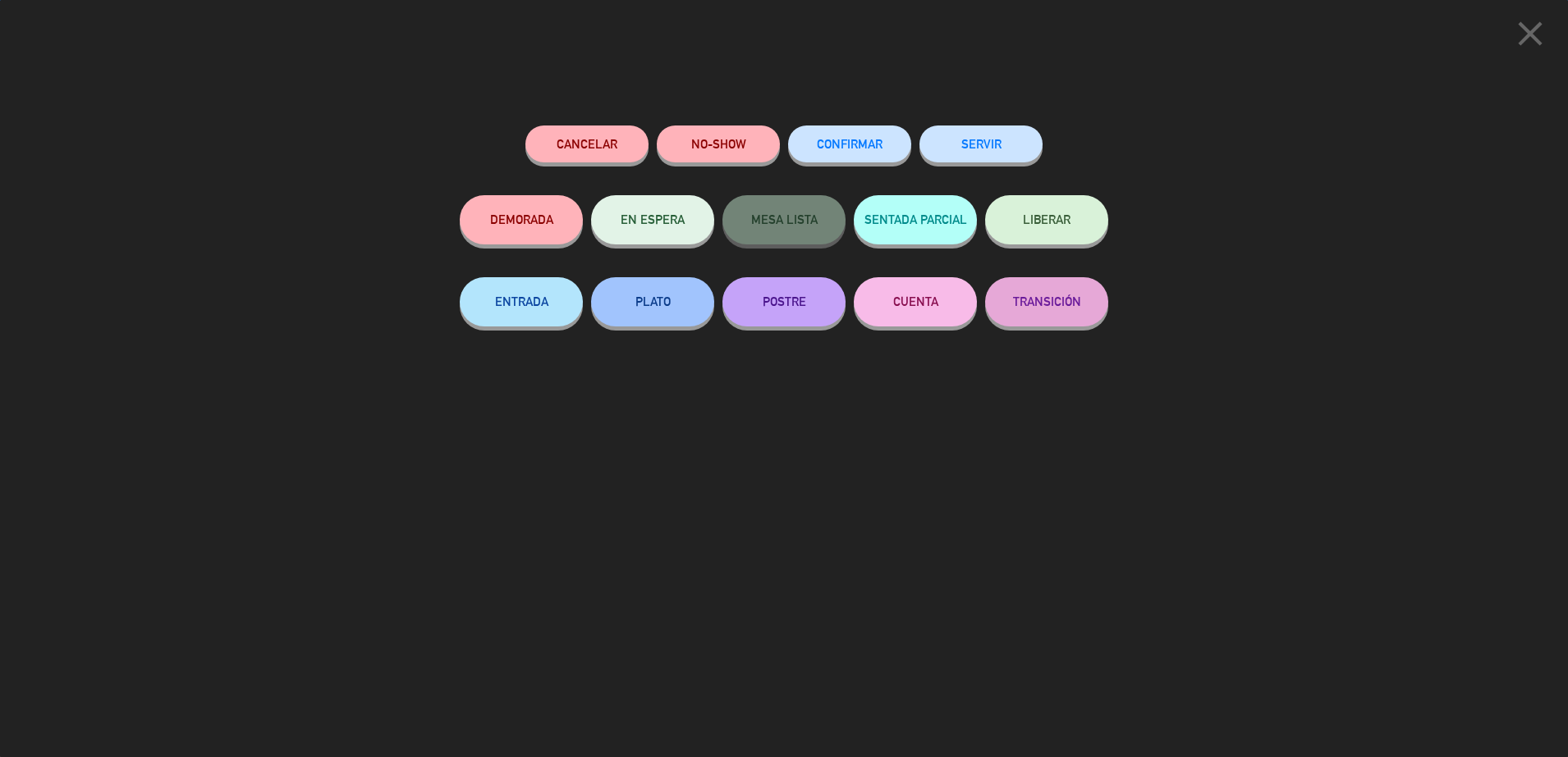
click at [990, 145] on button "SERVIR" at bounding box center [980, 144] width 123 height 37
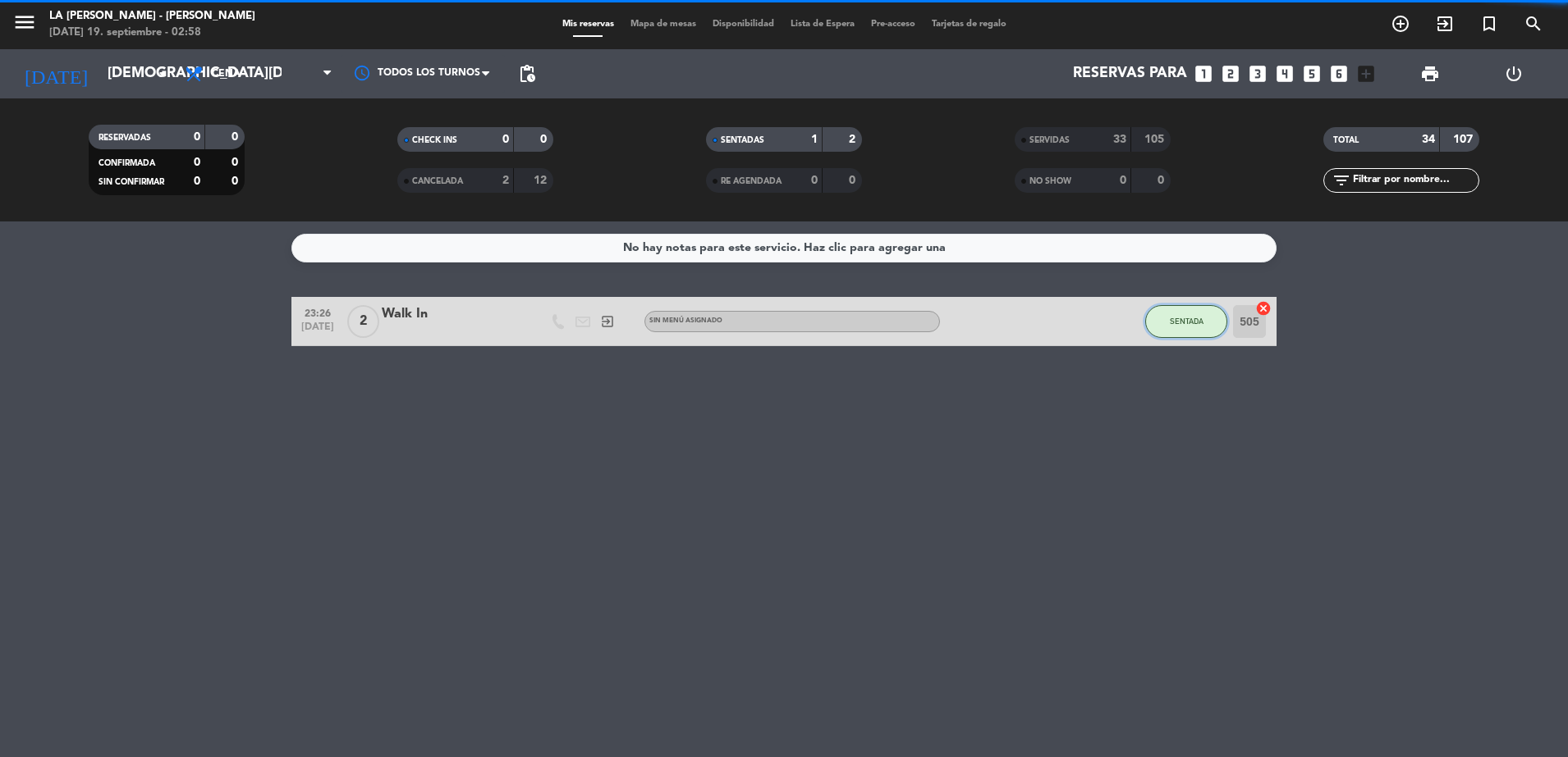
click at [1188, 325] on span "SENTADA" at bounding box center [1187, 321] width 33 height 9
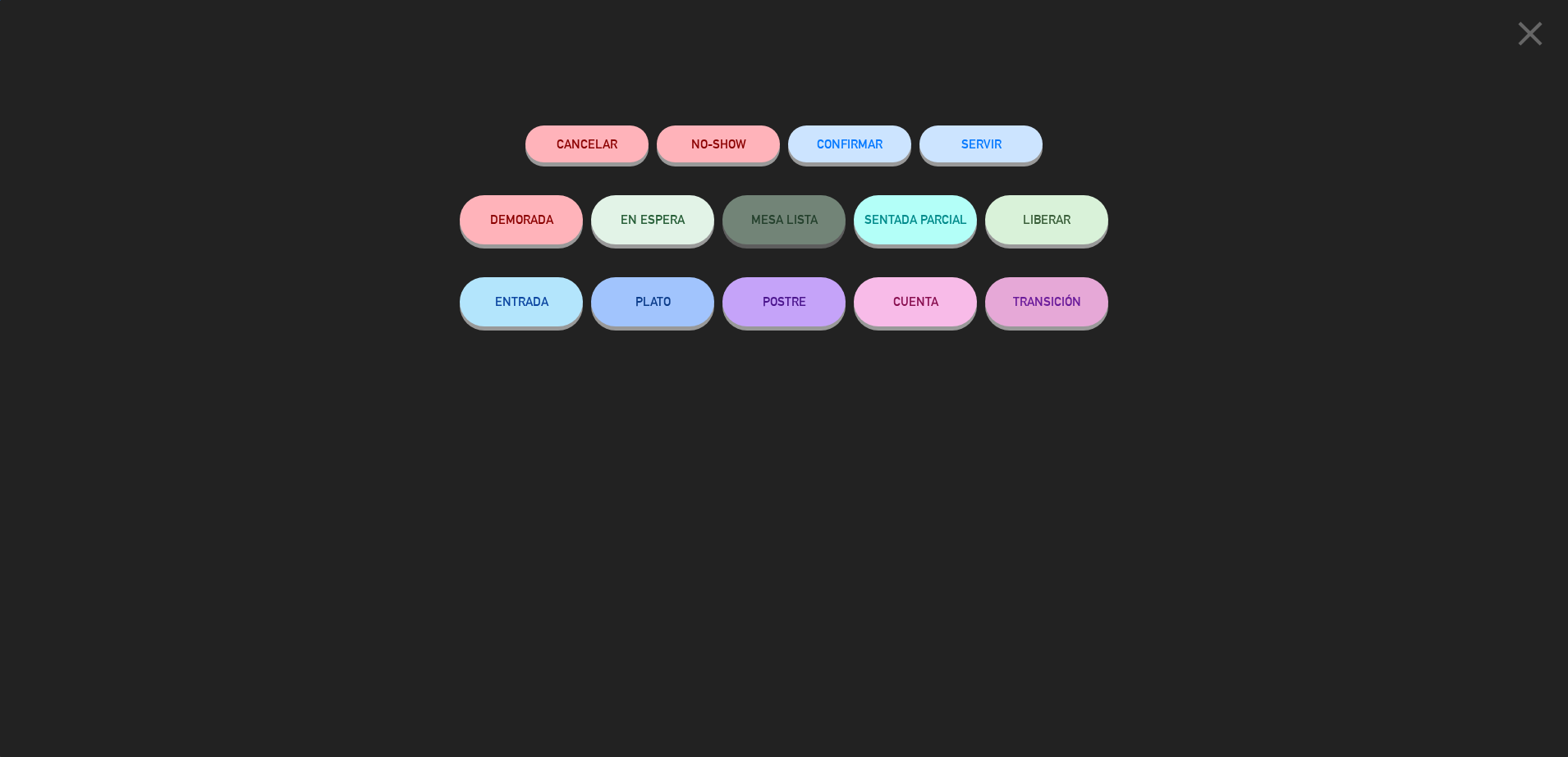
click at [983, 154] on button "SERVIR" at bounding box center [980, 144] width 123 height 37
